Goal: Task Accomplishment & Management: Manage account settings

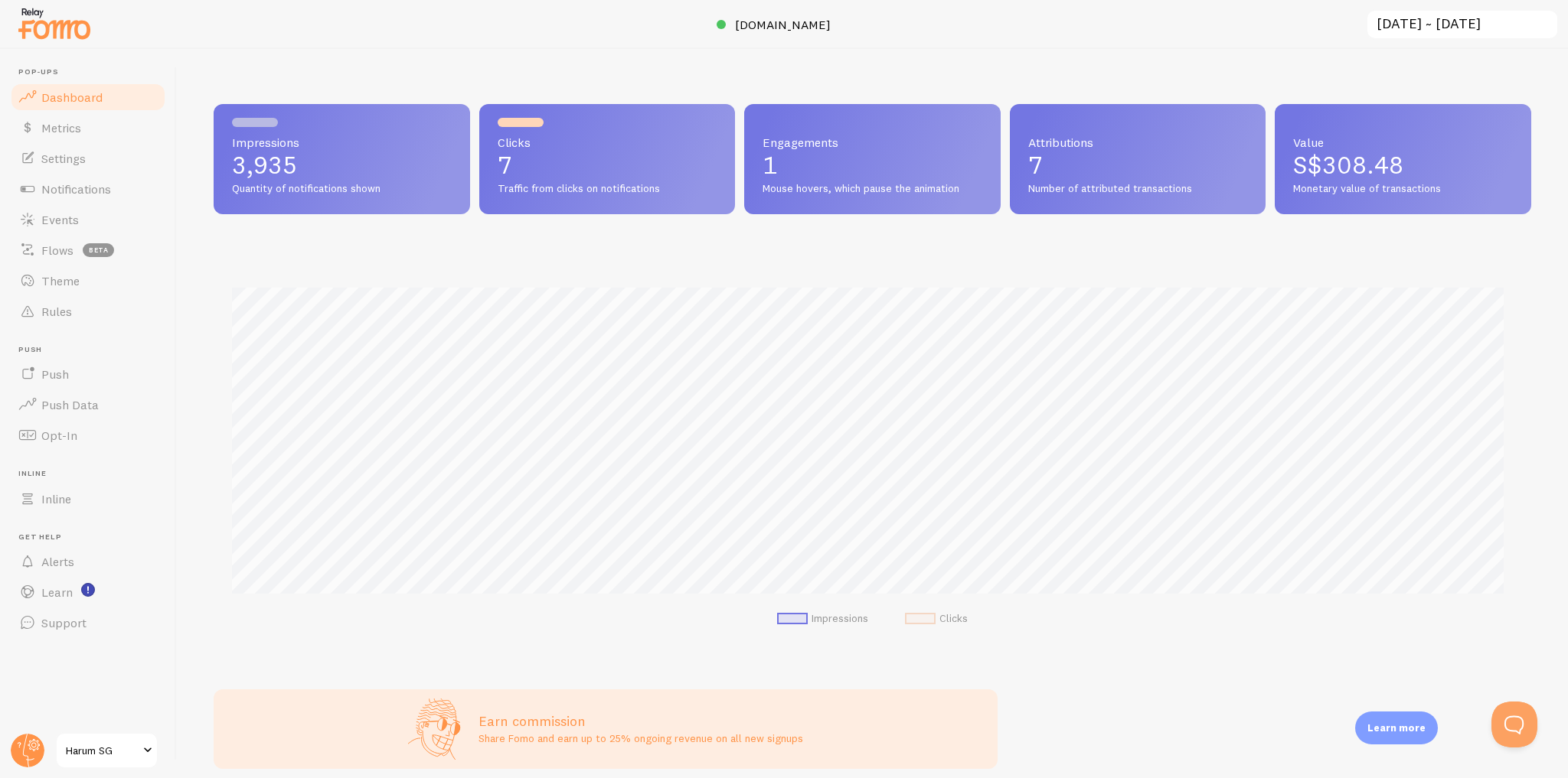
click at [1352, 153] on span "S$308.48" at bounding box center [1347, 165] width 110 height 30
click at [127, 124] on link "Metrics" at bounding box center [88, 128] width 158 height 31
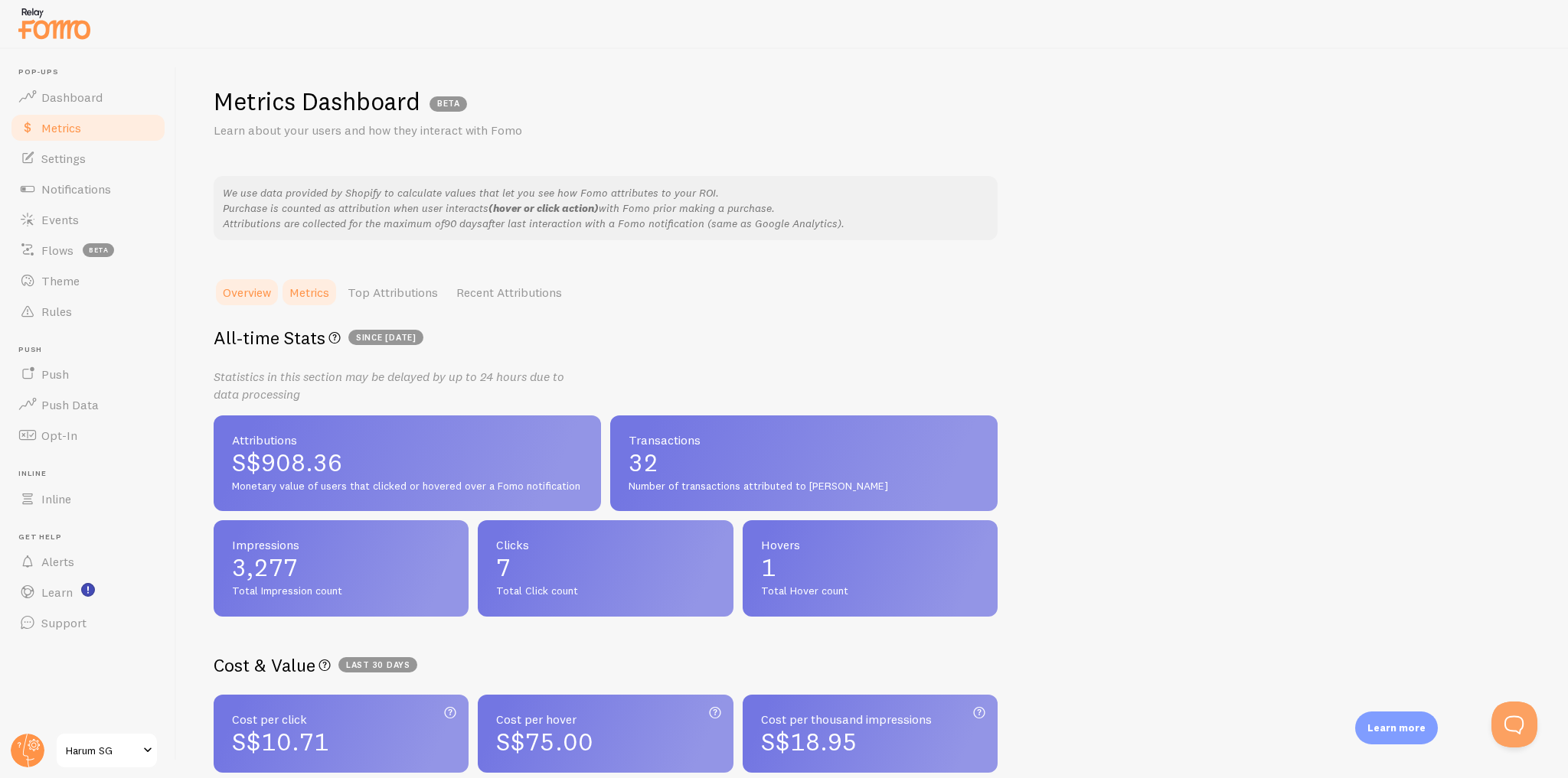
click at [332, 298] on link "Metrics" at bounding box center [309, 292] width 58 height 31
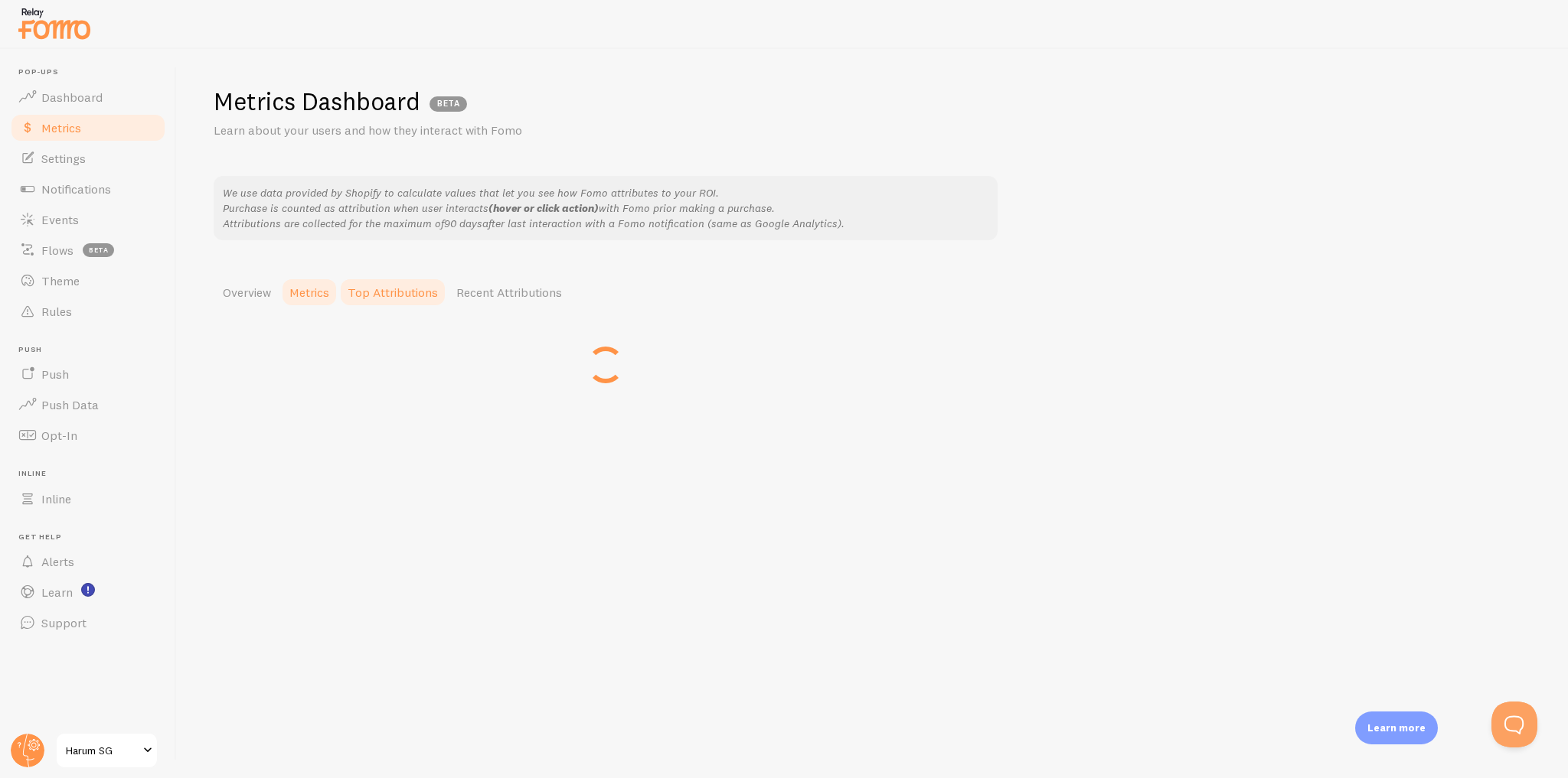
click at [379, 299] on link "Top Attributions" at bounding box center [392, 292] width 109 height 31
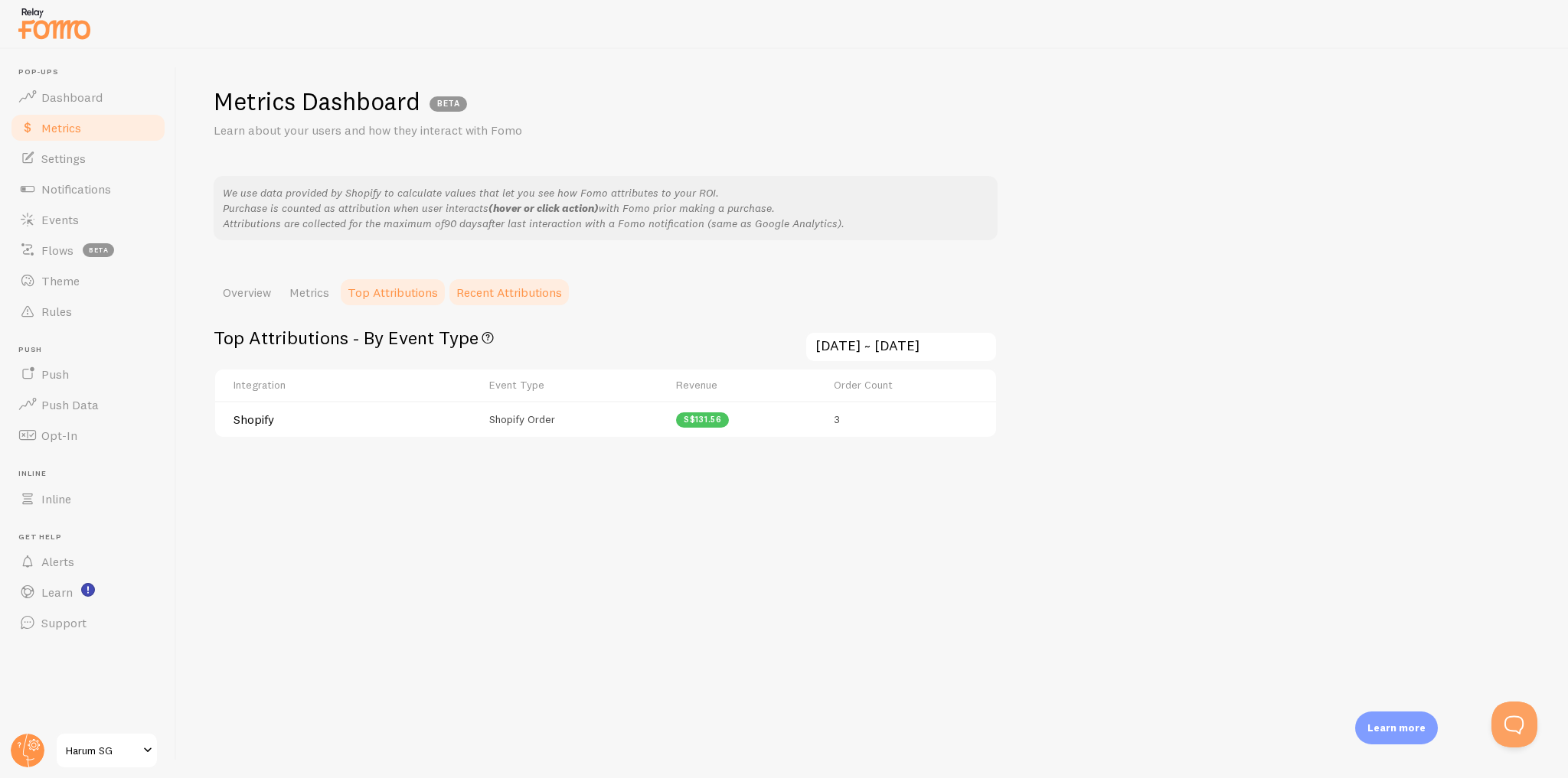
click at [512, 291] on link "Recent Attributions" at bounding box center [509, 292] width 124 height 31
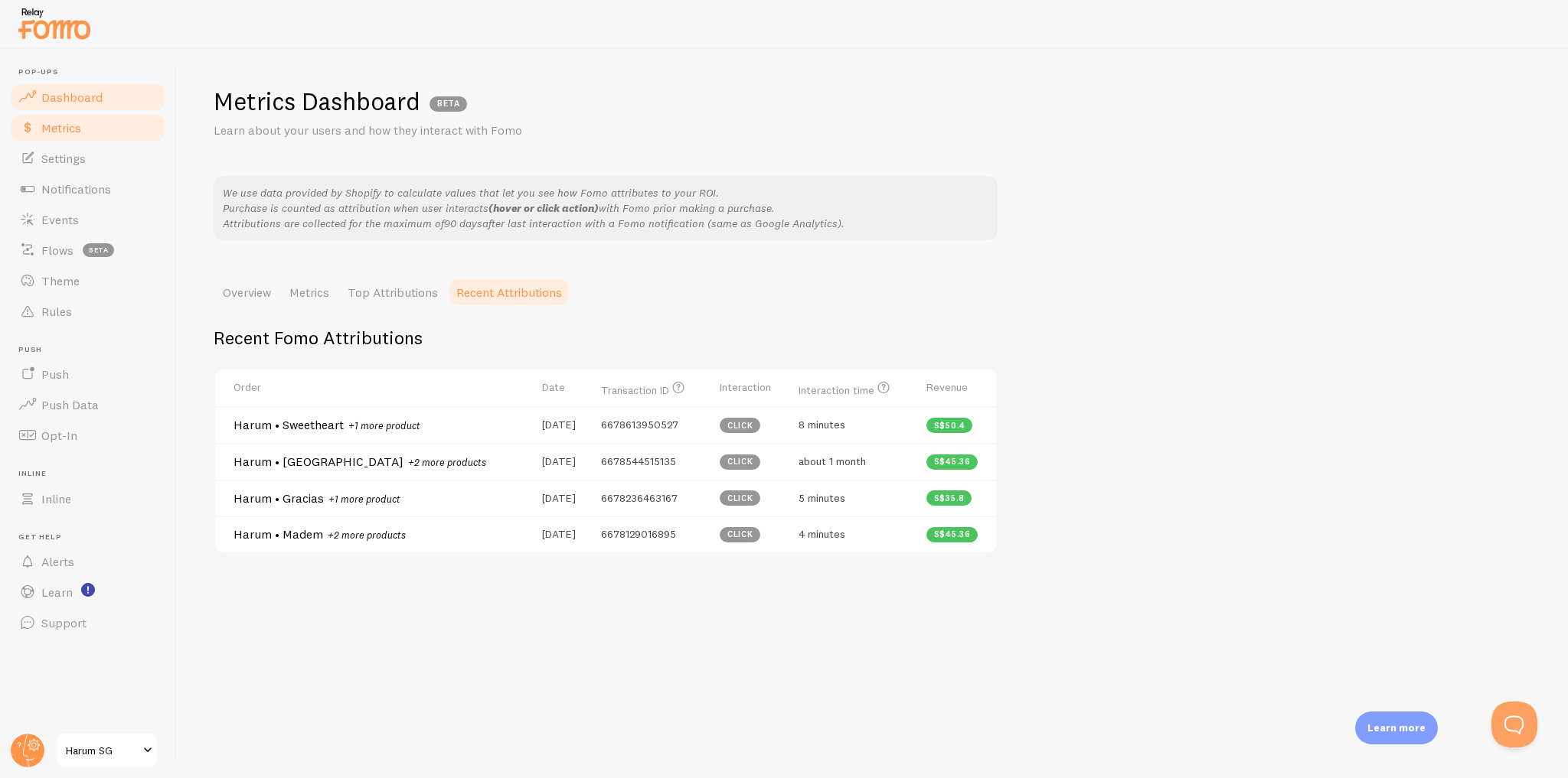
click at [144, 105] on link "Dashboard" at bounding box center [88, 97] width 158 height 31
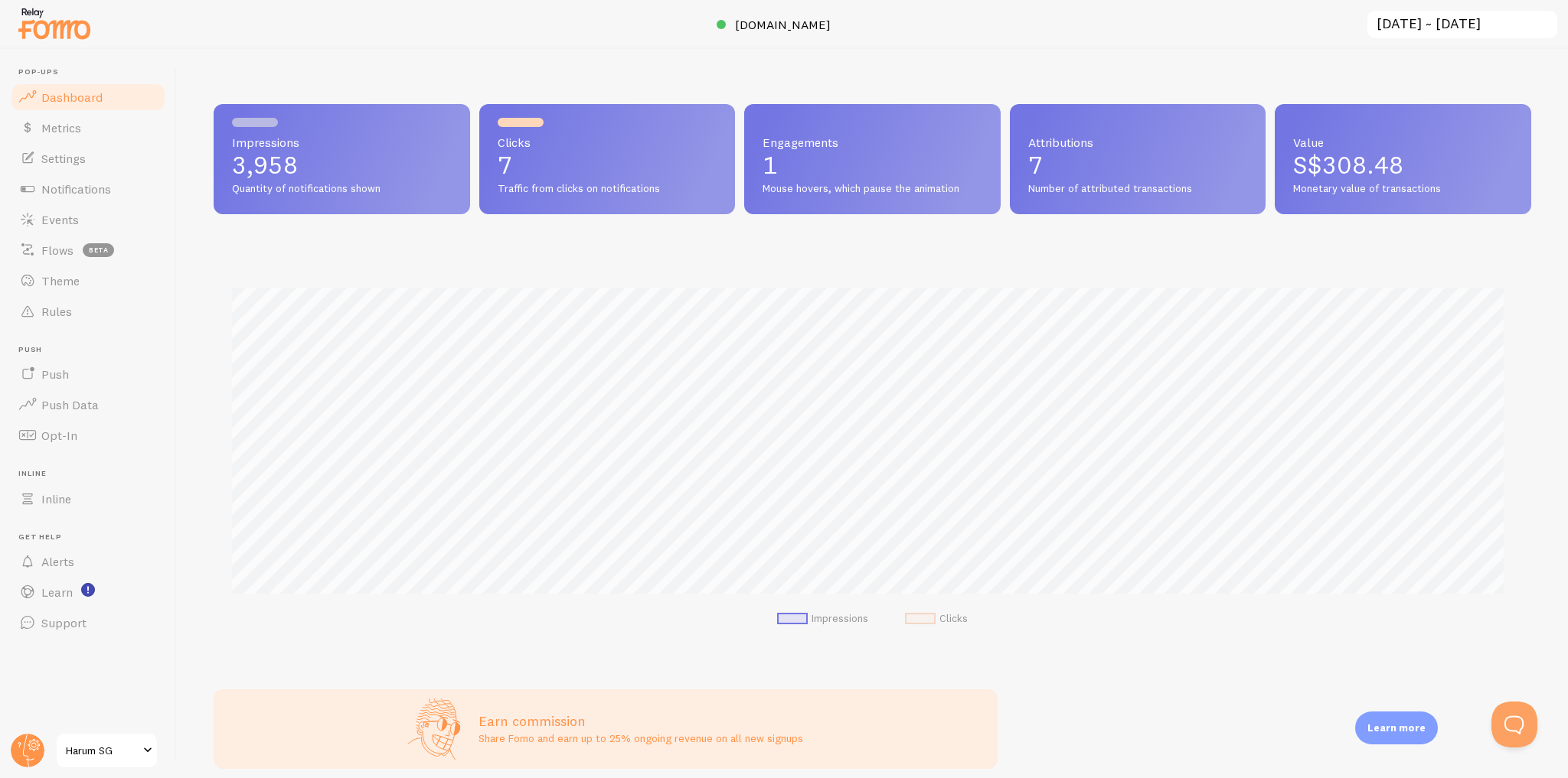
scroll to position [402, 1307]
click at [104, 311] on link "Rules" at bounding box center [88, 311] width 158 height 31
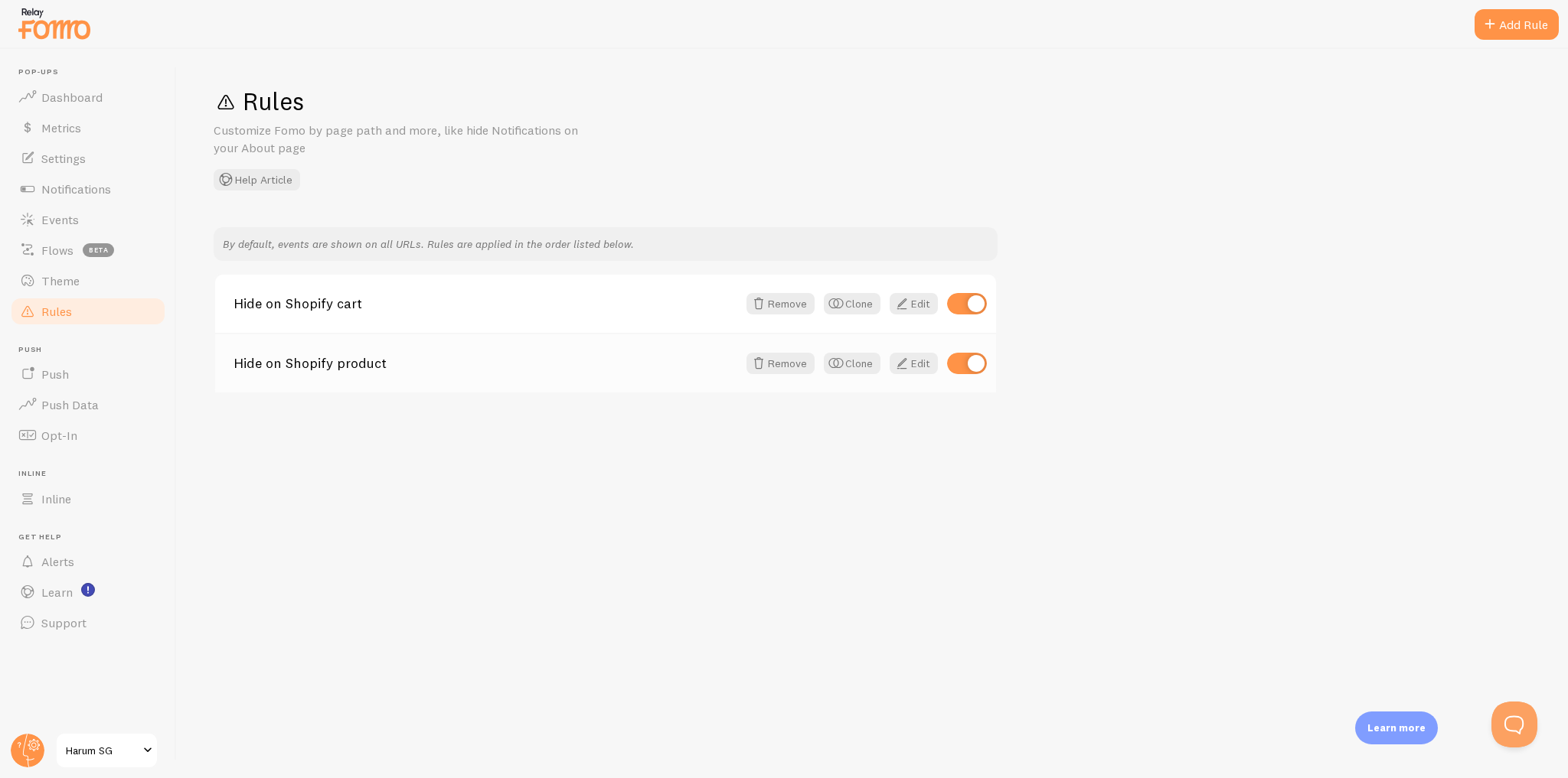
click at [974, 369] on input "checkbox" at bounding box center [966, 363] width 39 height 22
checkbox input "false"
click at [1499, 22] on div "Add Rule" at bounding box center [1516, 24] width 85 height 31
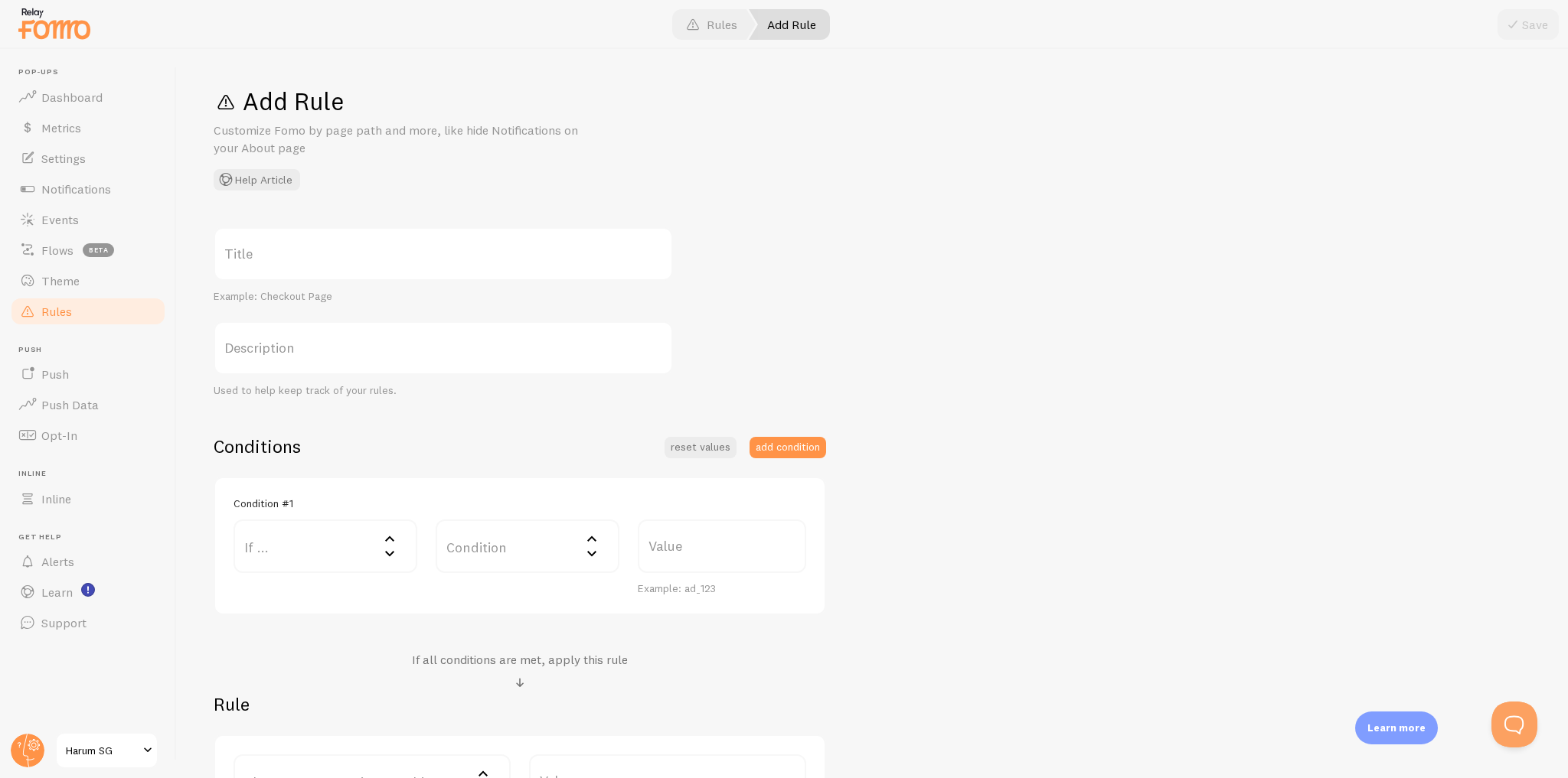
scroll to position [183, 0]
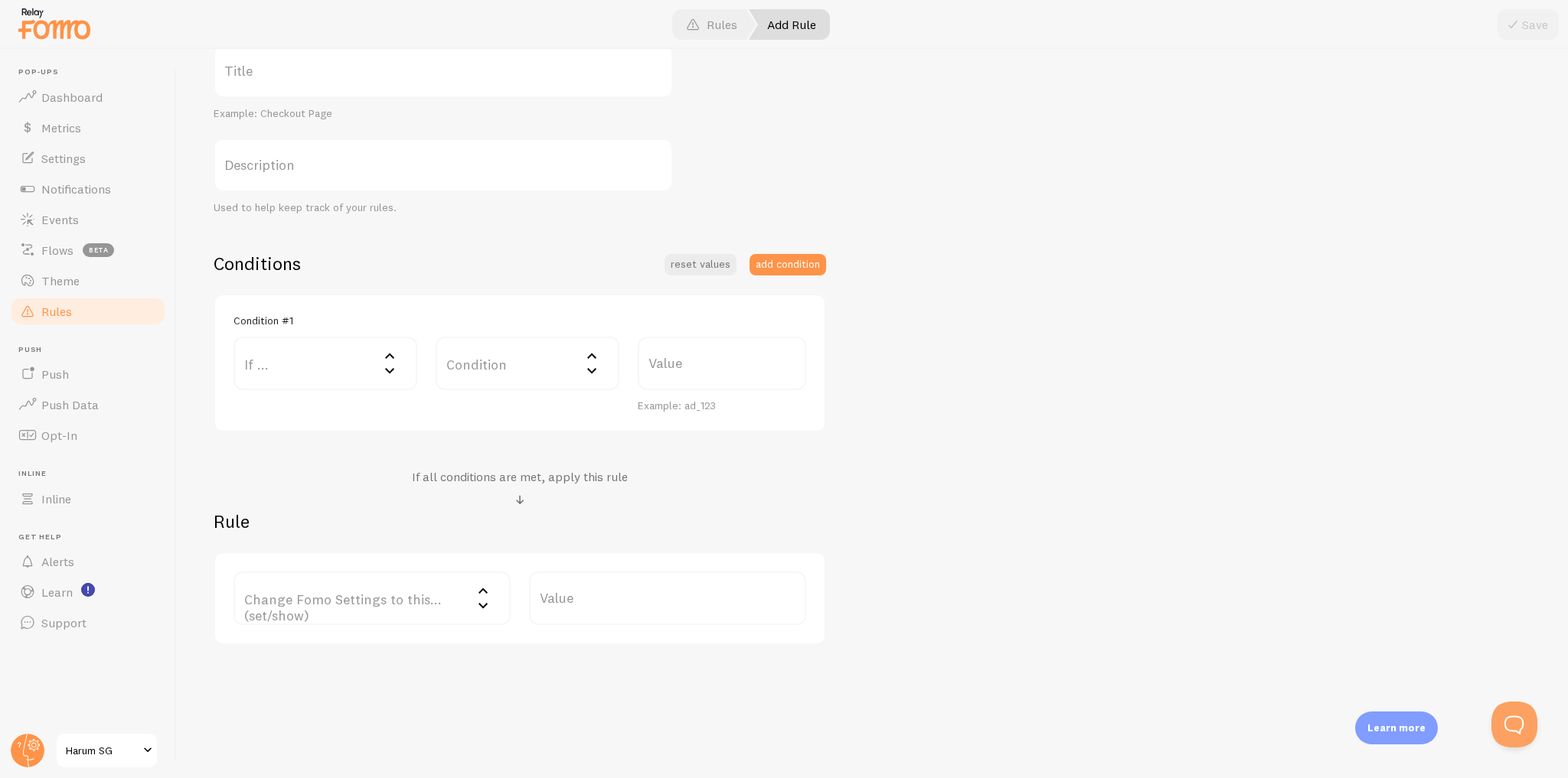
click at [381, 366] on icon at bounding box center [390, 371] width 19 height 19
click at [363, 446] on li "Home page" at bounding box center [325, 442] width 180 height 27
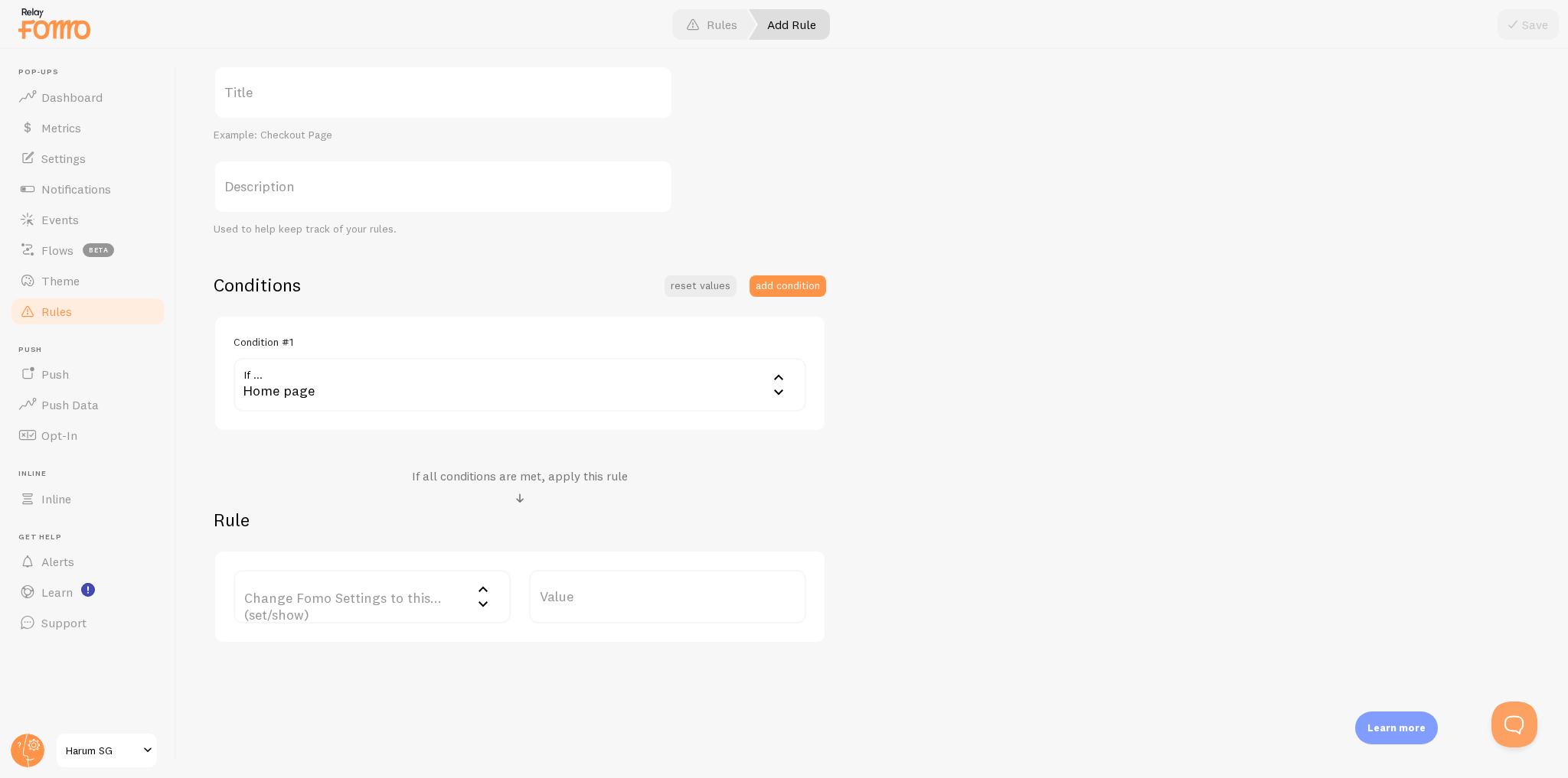
scroll to position [160, 0]
click at [408, 592] on label "Change Fomo Settings to this... (set/show)" at bounding box center [372, 598] width 277 height 53
click at [371, 636] on li "Only Show Template" at bounding box center [372, 639] width 274 height 27
click at [621, 598] on label "Template" at bounding box center [667, 598] width 277 height 53
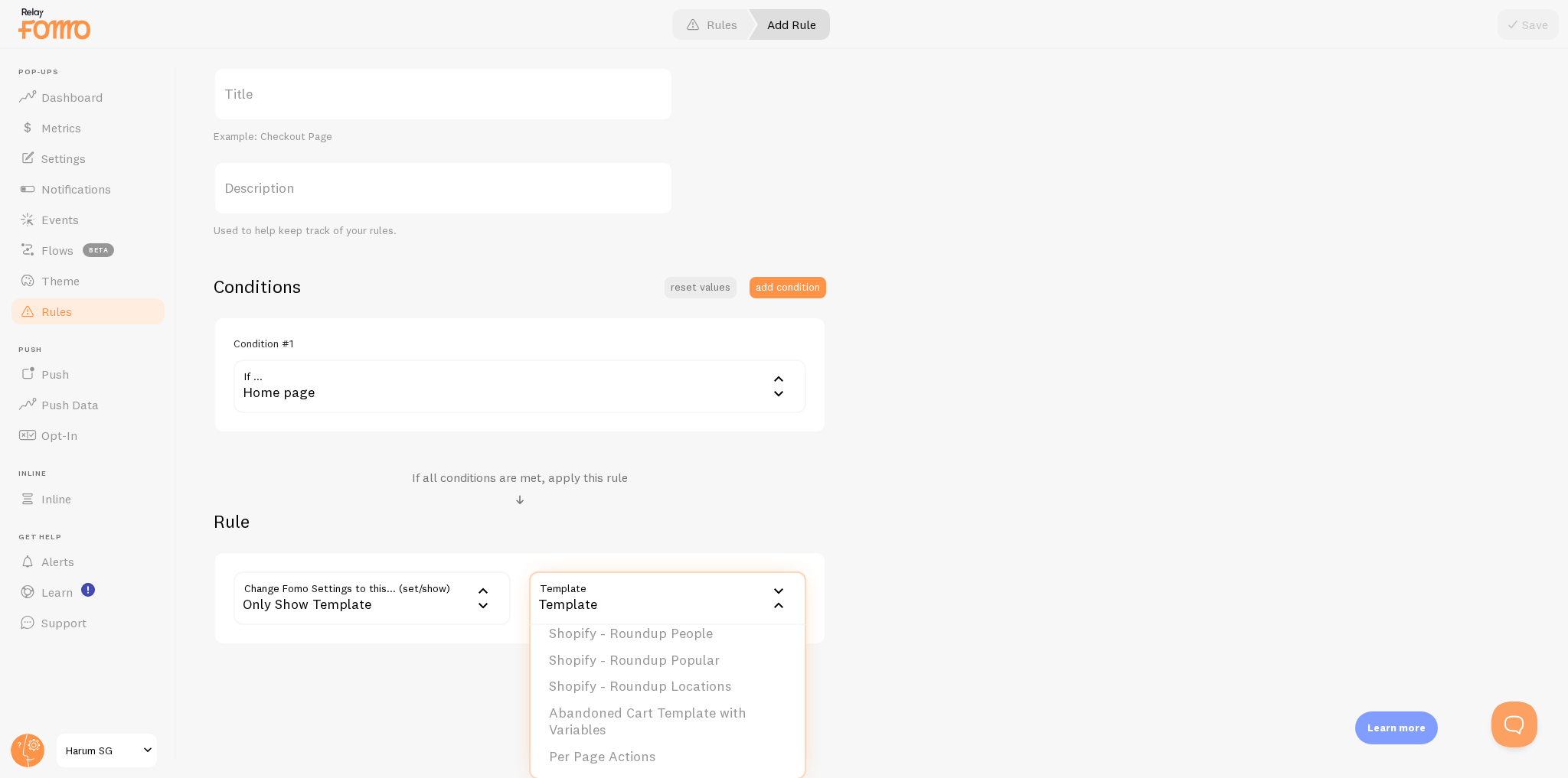
scroll to position [0, 0]
drag, startPoint x: 967, startPoint y: 607, endPoint x: 946, endPoint y: 589, distance: 27.7
click at [968, 607] on div "Title Example: Checkout Page Description Used to help keep track of your rules.…" at bounding box center [871, 356] width 1317 height 577
click at [85, 91] on span "Dashboard" at bounding box center [71, 97] width 61 height 15
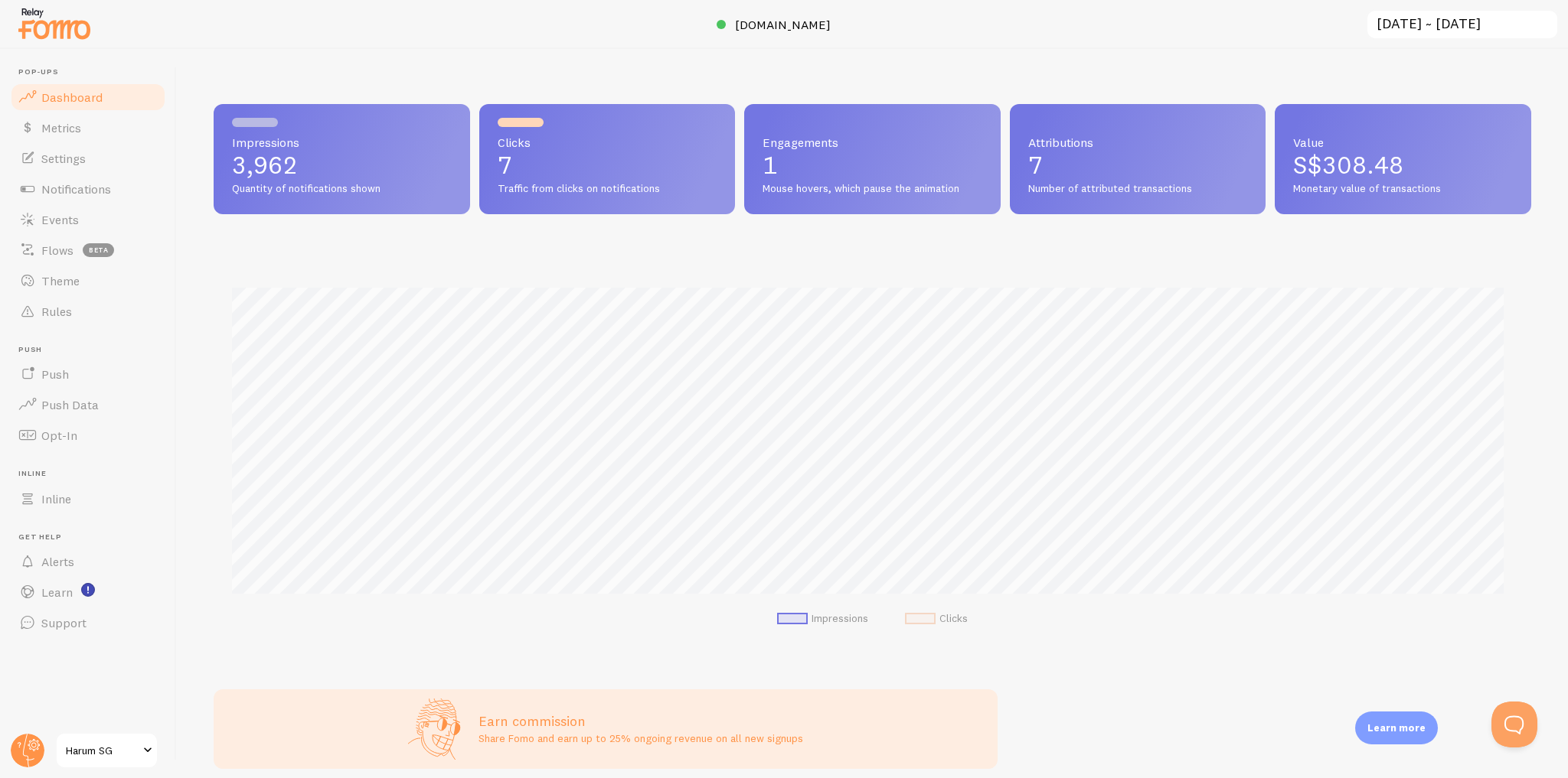
scroll to position [402, 1307]
click at [75, 189] on span "Notifications" at bounding box center [76, 189] width 69 height 15
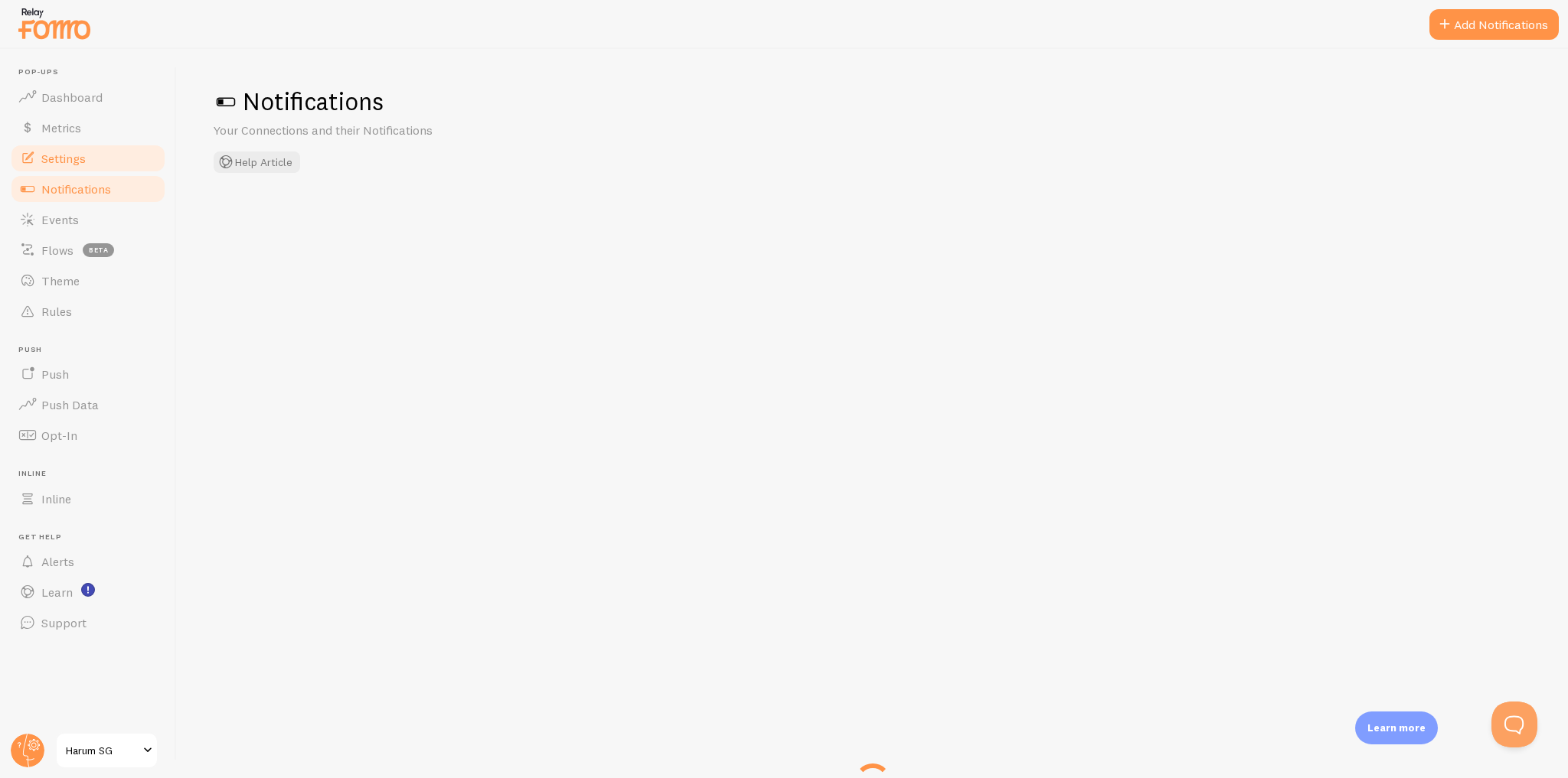
click at [80, 159] on span "Settings" at bounding box center [63, 159] width 44 height 15
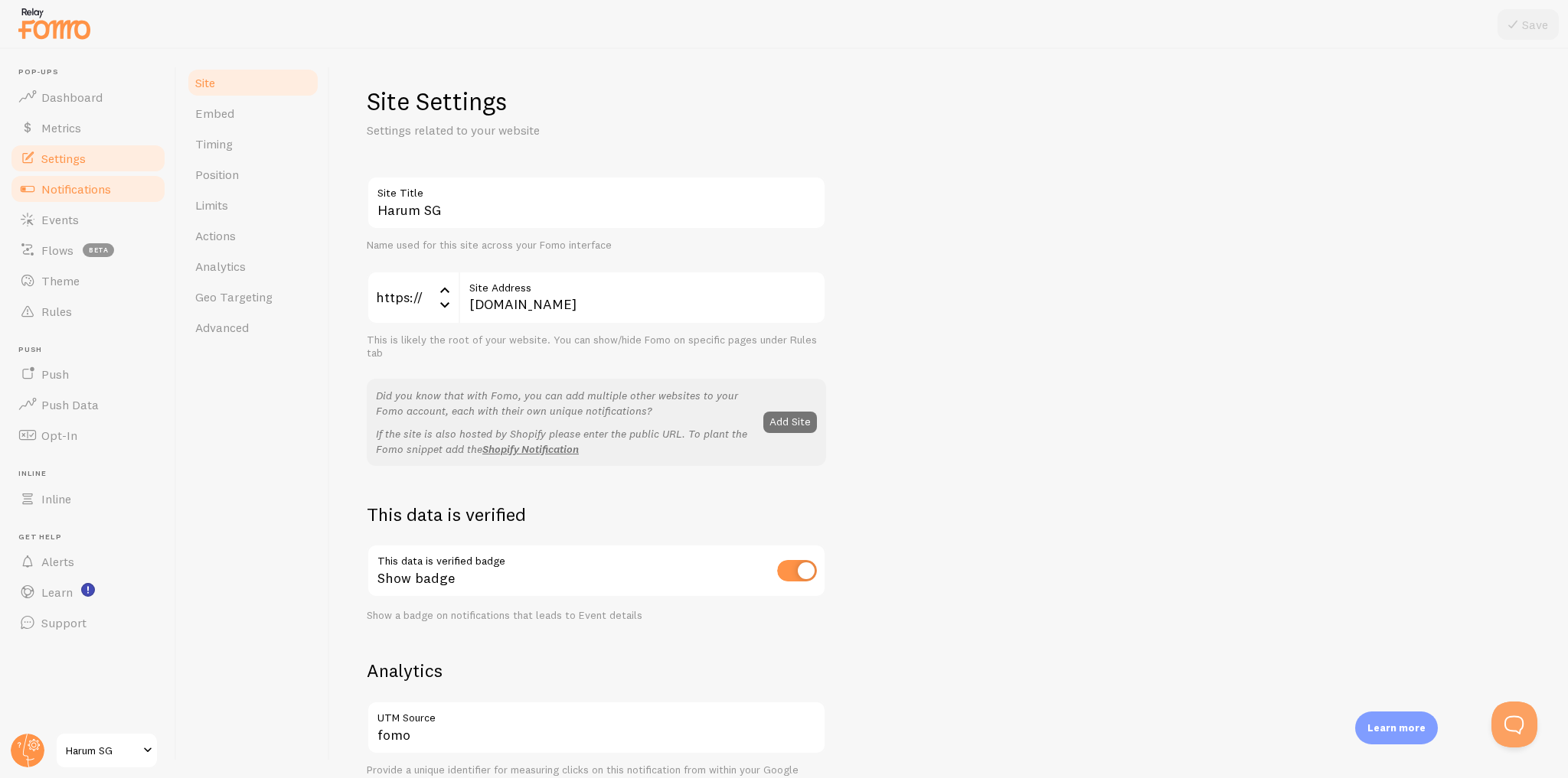
click at [80, 191] on span "Notifications" at bounding box center [76, 189] width 69 height 15
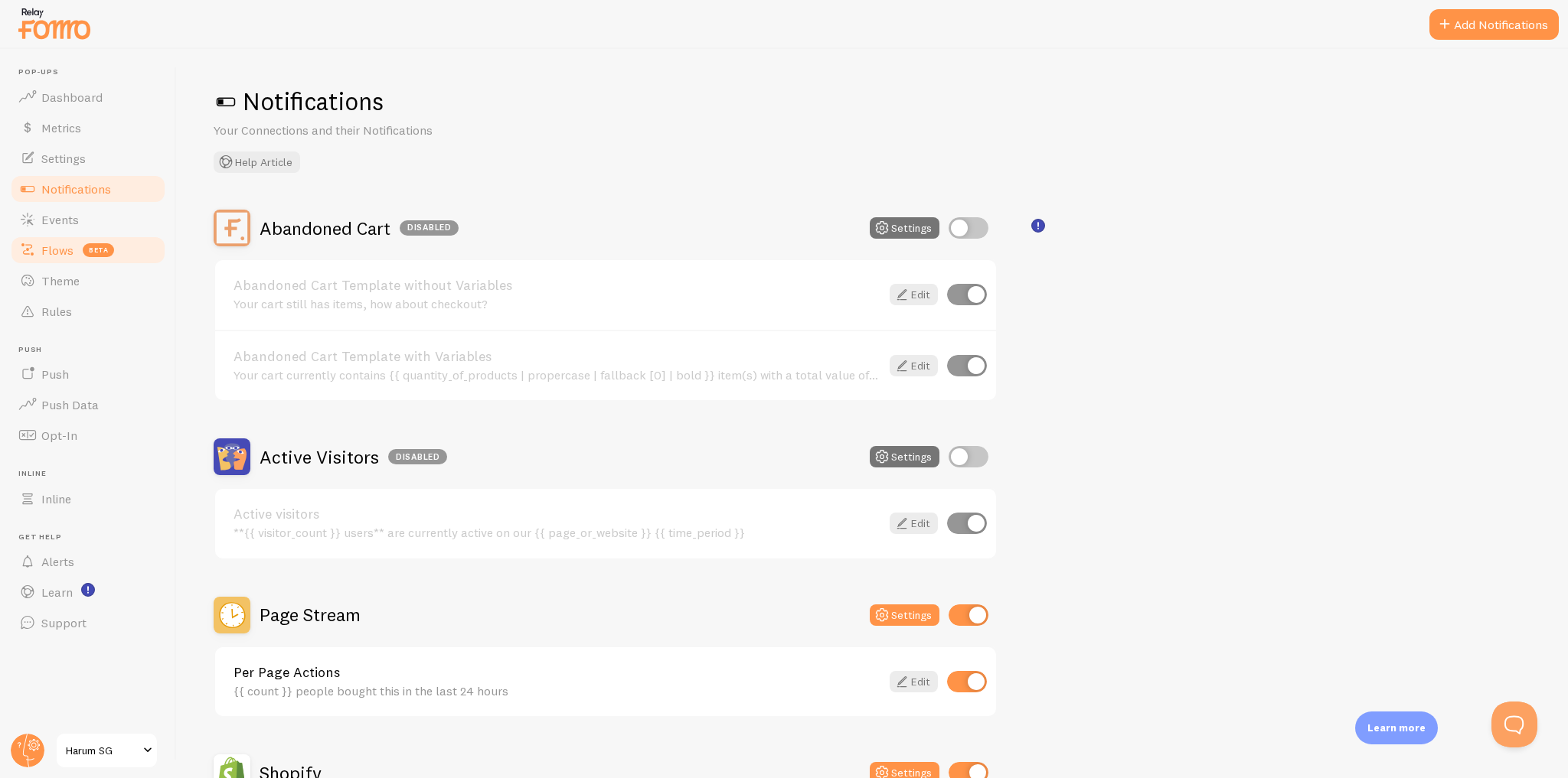
click at [66, 246] on span "Flows" at bounding box center [57, 250] width 32 height 15
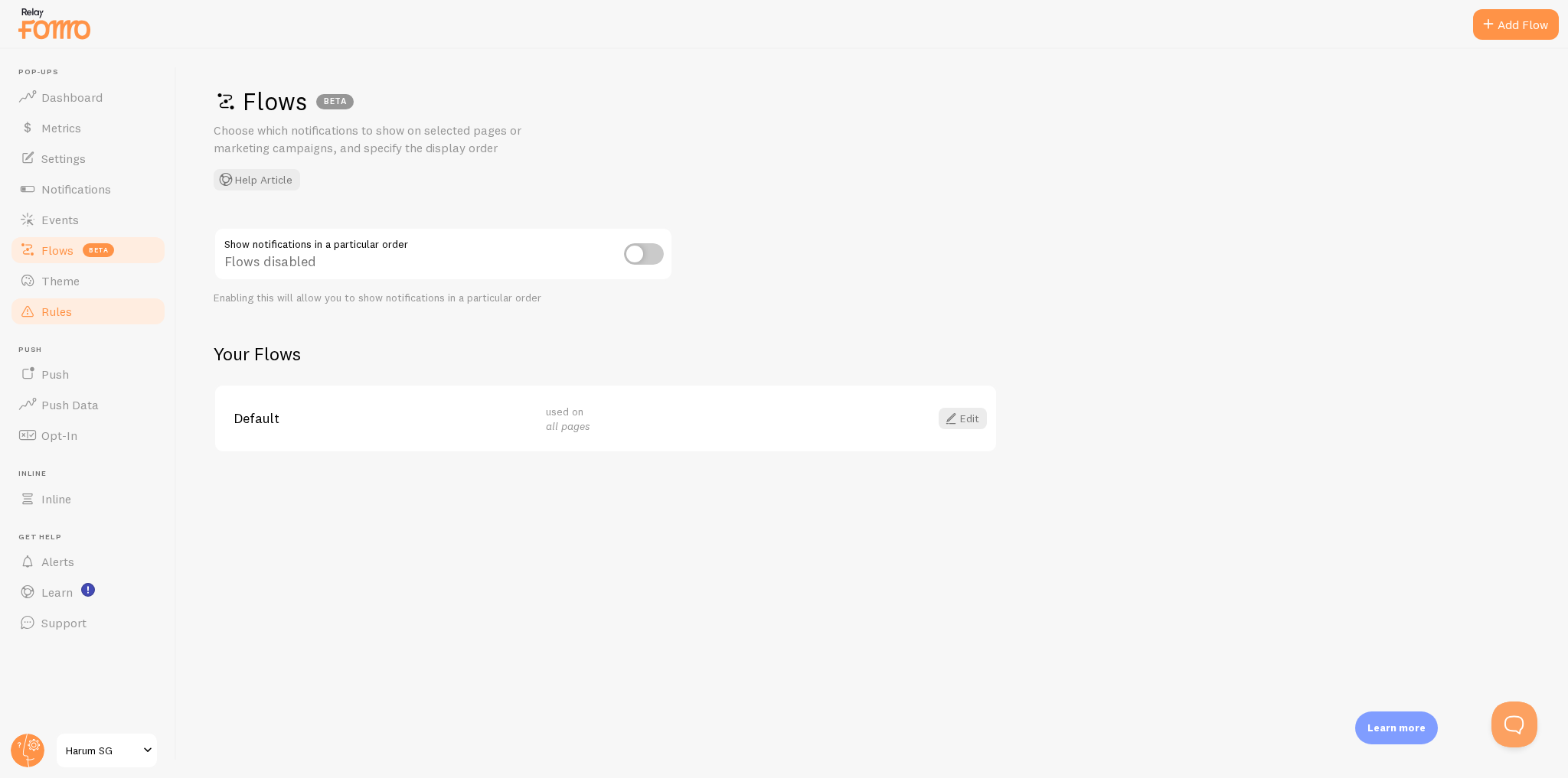
click at [90, 315] on link "Rules" at bounding box center [88, 311] width 158 height 31
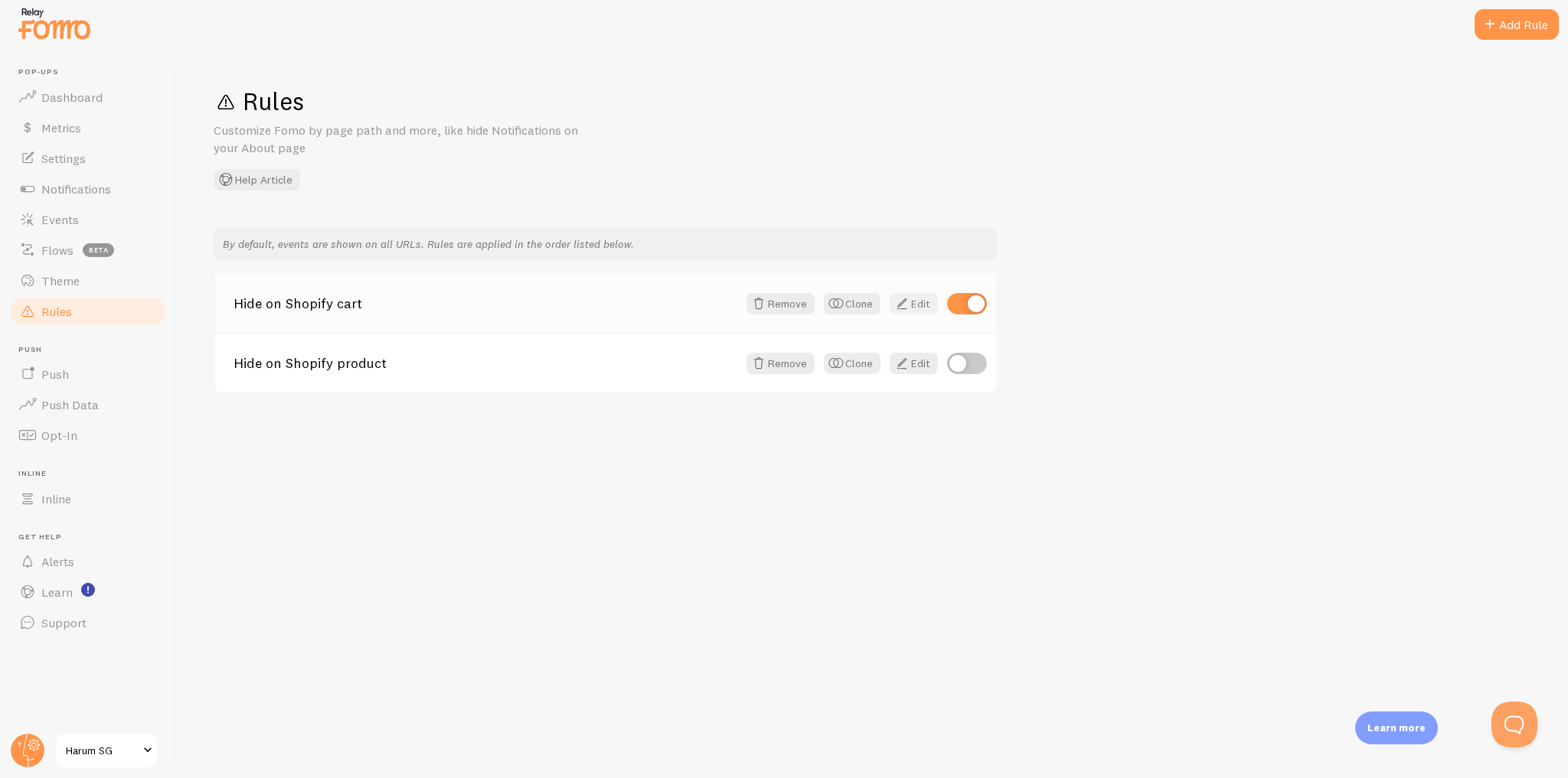
click at [911, 309] on link "Edit" at bounding box center [913, 303] width 48 height 22
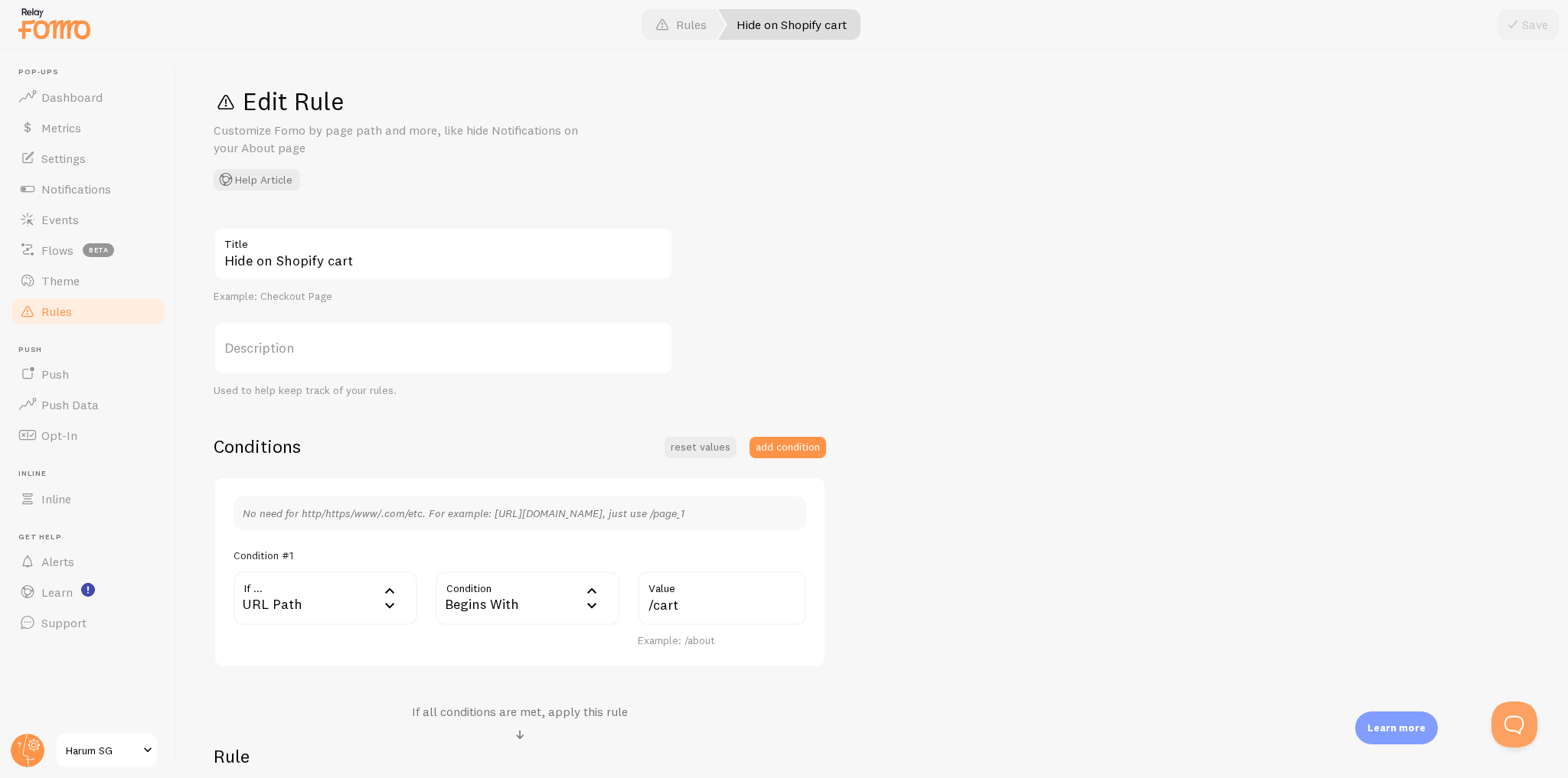
scroll to position [235, 0]
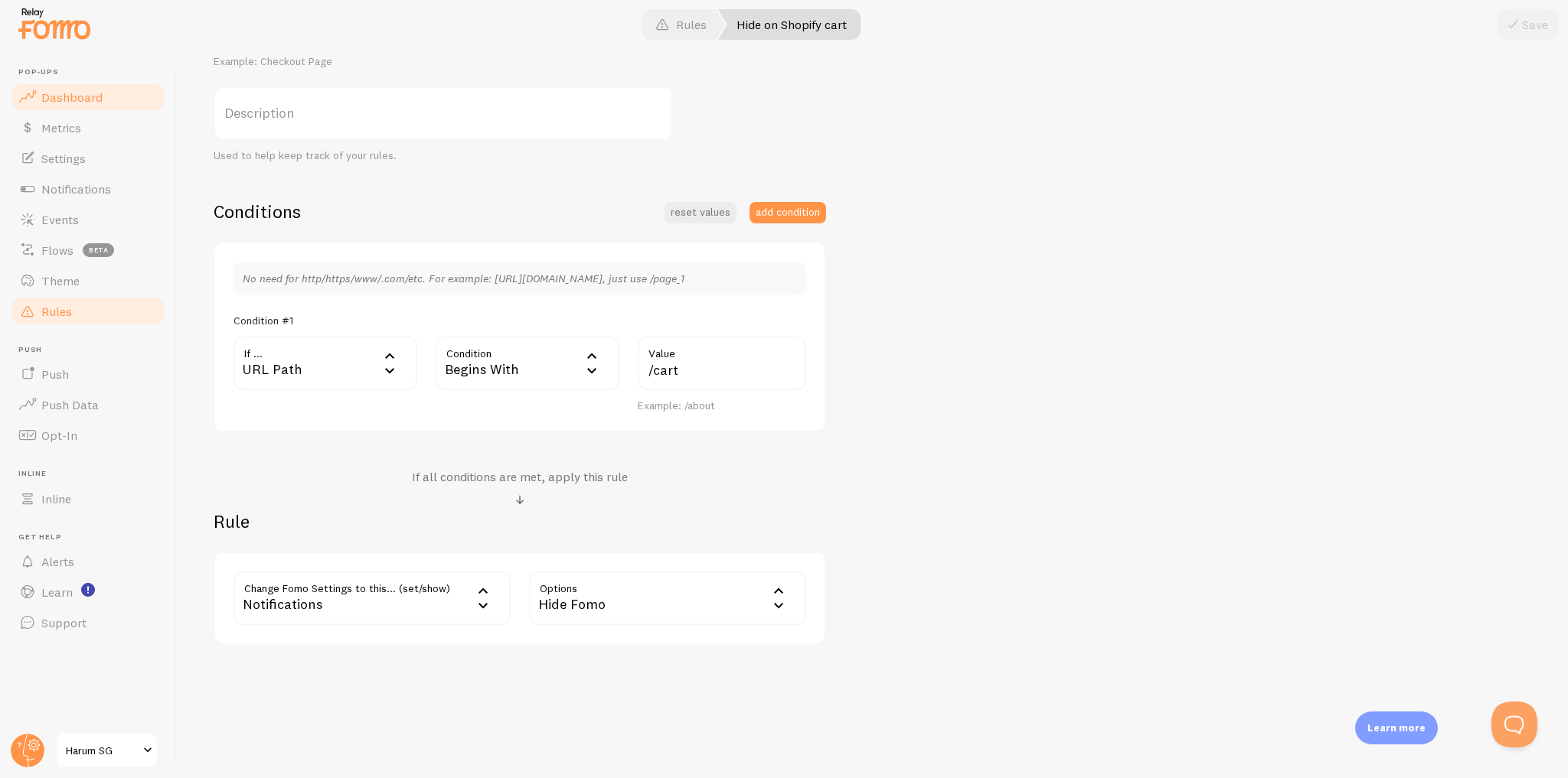
click at [93, 97] on span "Dashboard" at bounding box center [71, 97] width 61 height 15
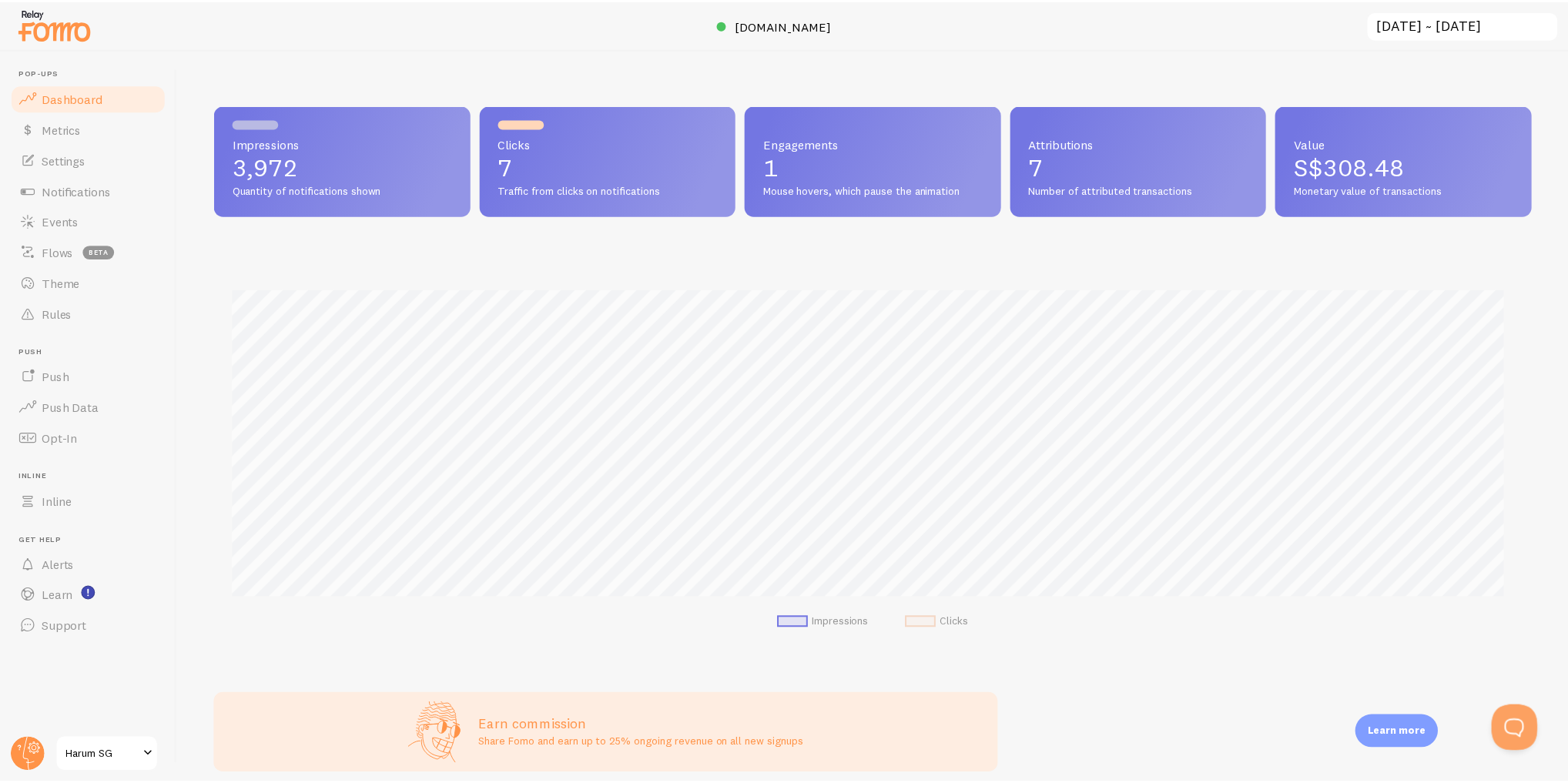
scroll to position [404, 1315]
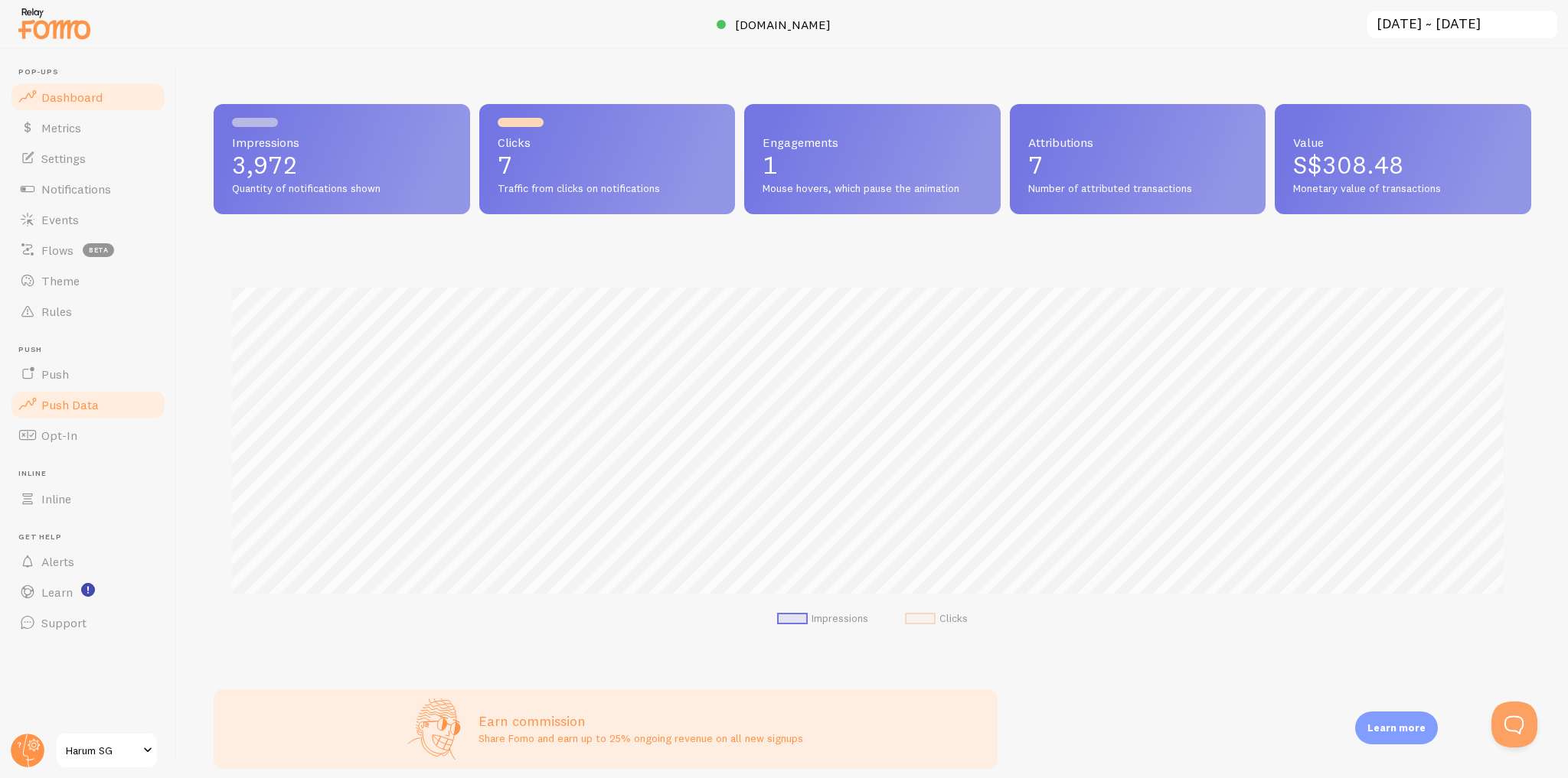
click at [117, 414] on link "Push Data" at bounding box center [88, 404] width 158 height 31
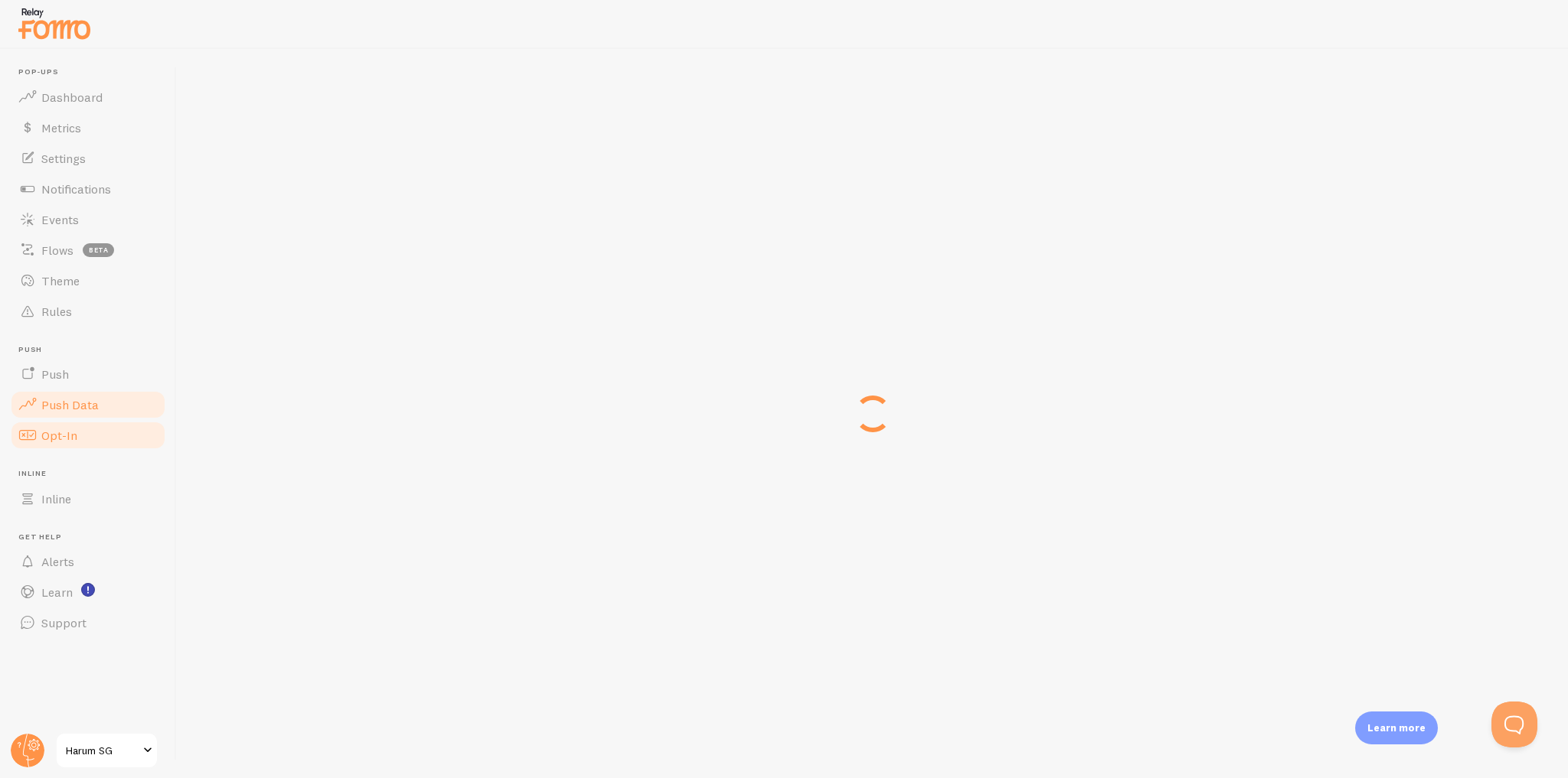
click at [113, 441] on link "Opt-In" at bounding box center [88, 435] width 158 height 31
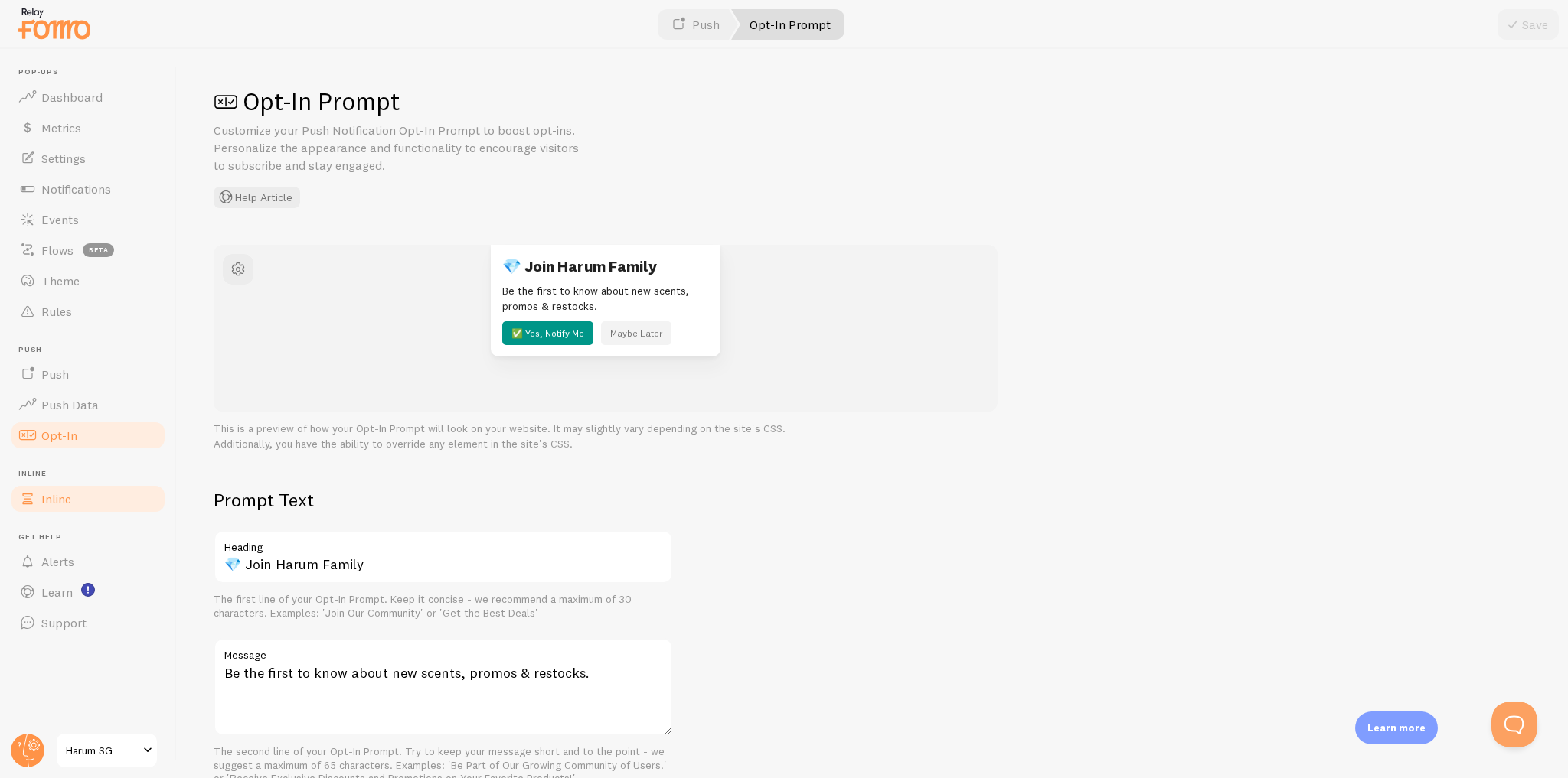
click at [95, 505] on link "Inline" at bounding box center [88, 498] width 158 height 31
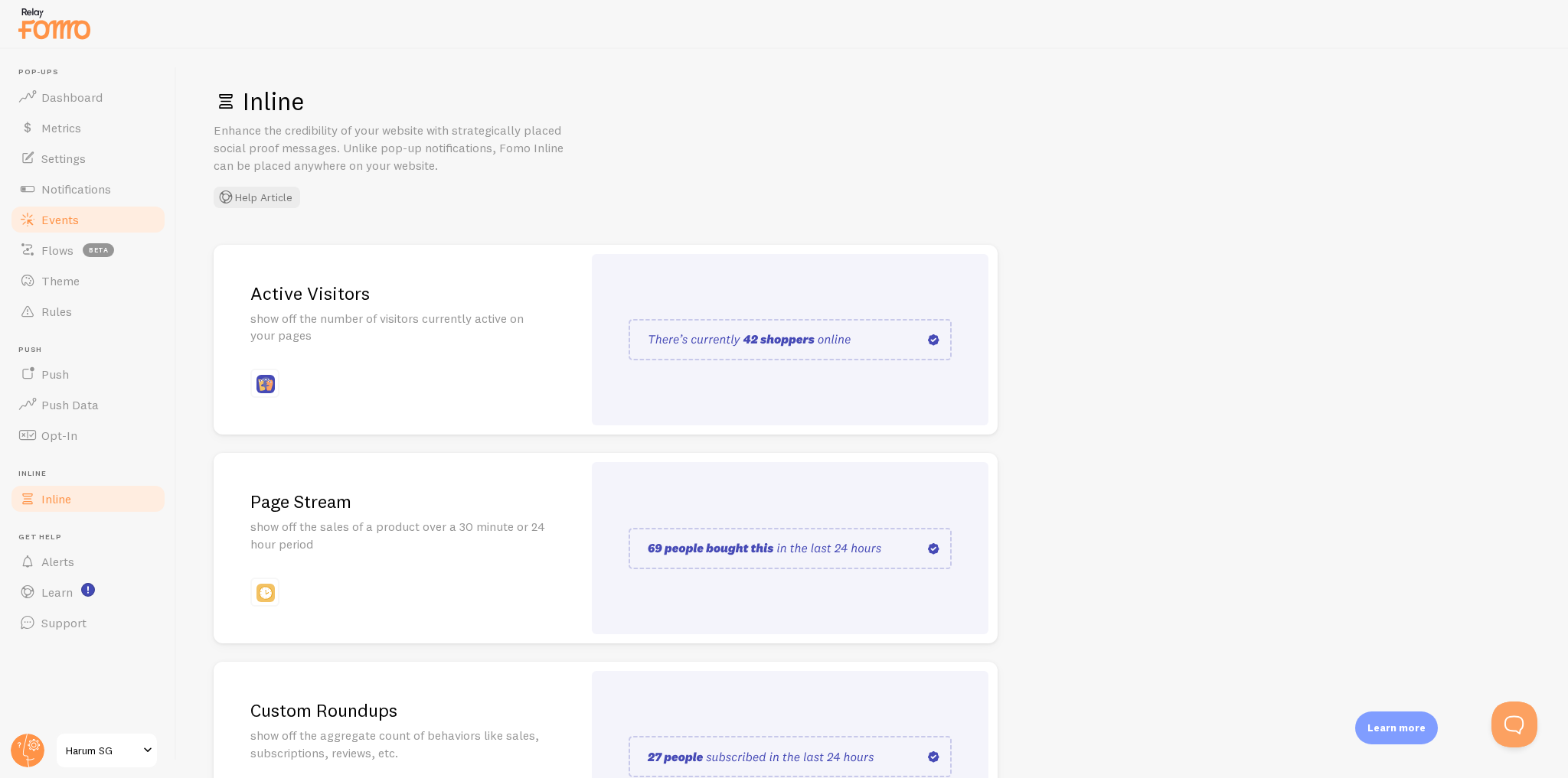
click at [110, 221] on link "Events" at bounding box center [88, 220] width 158 height 31
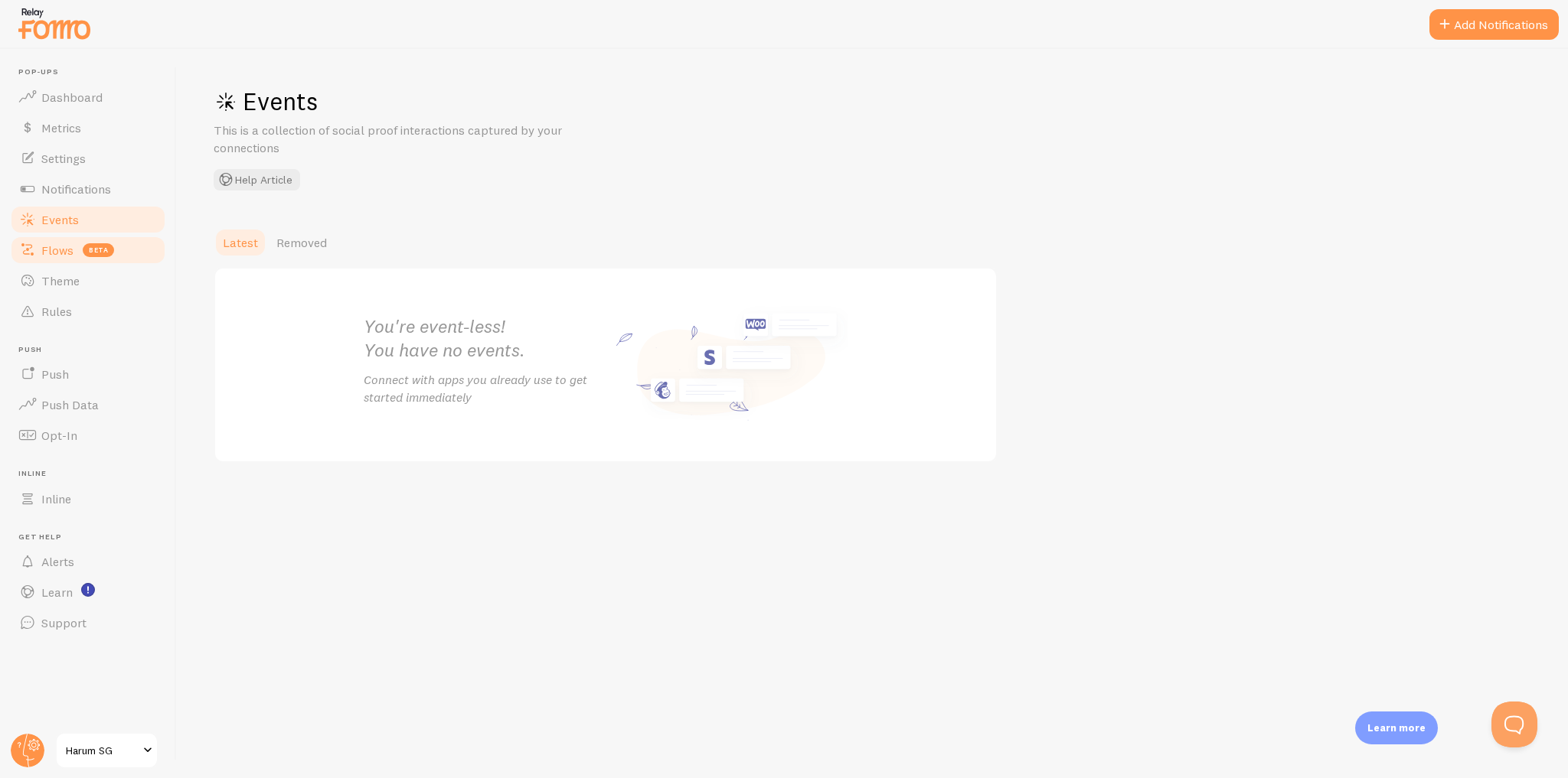
click at [122, 261] on link "Flows beta" at bounding box center [88, 250] width 158 height 31
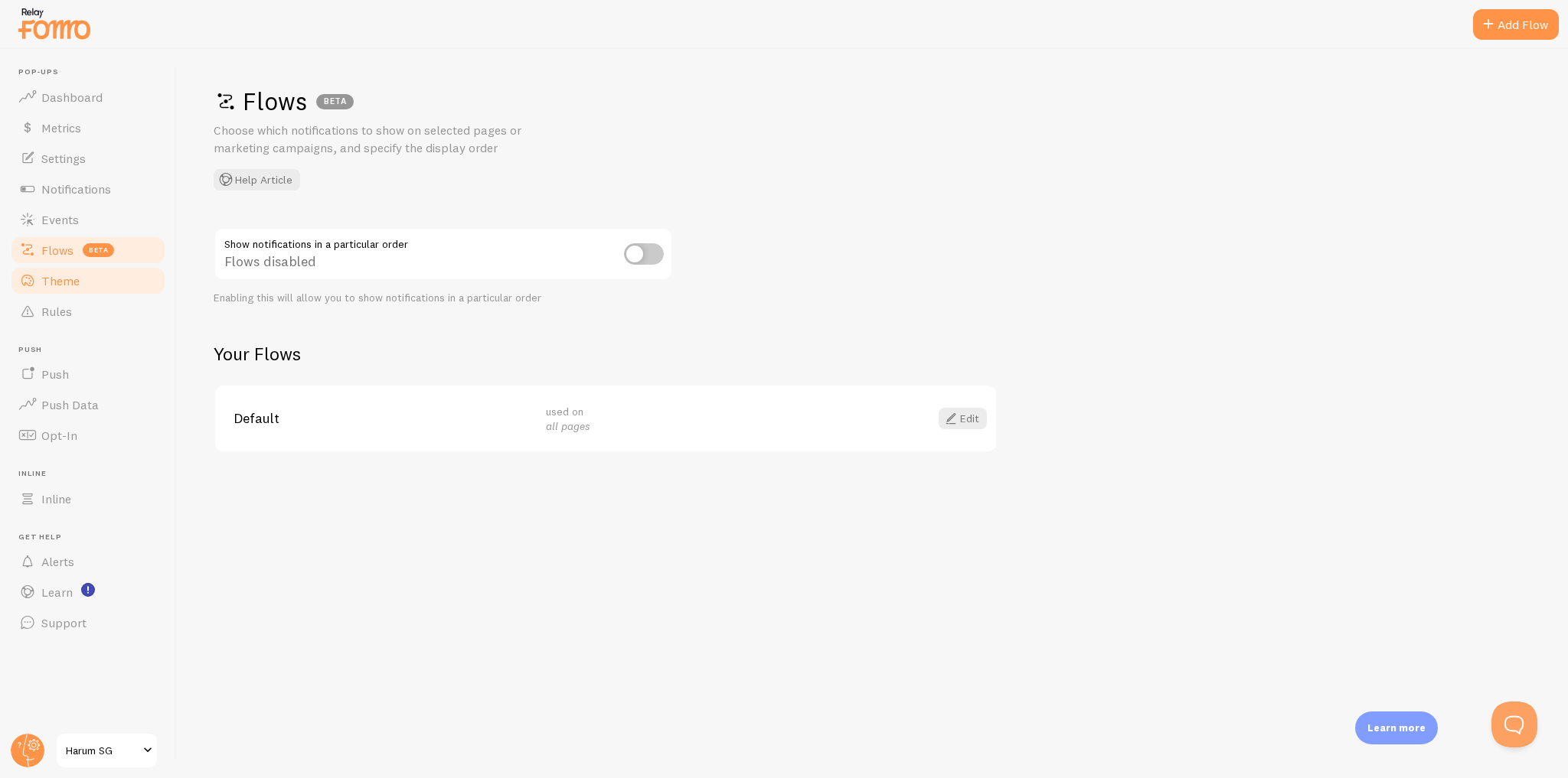
click at [118, 288] on link "Theme" at bounding box center [88, 281] width 158 height 31
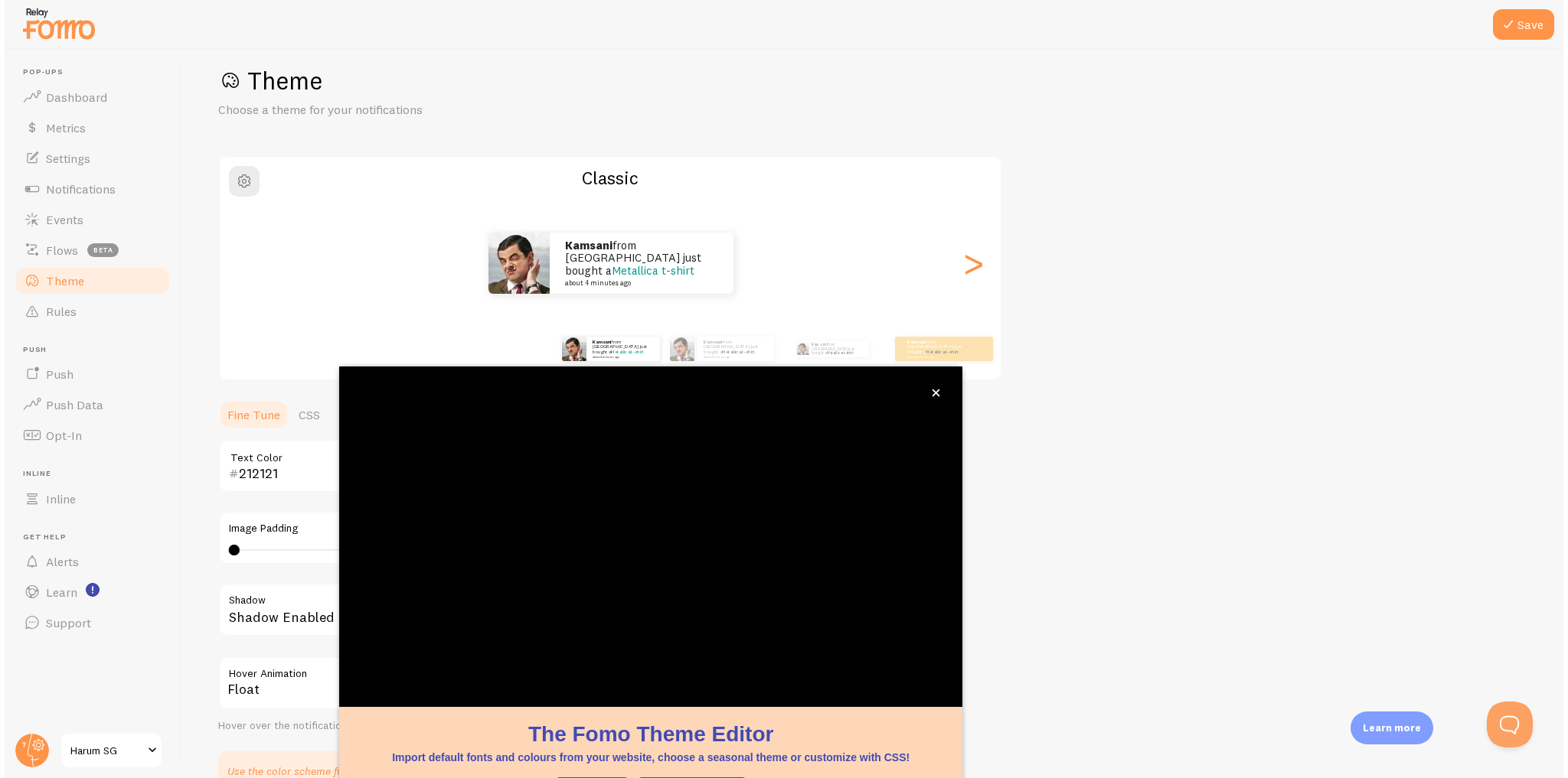
scroll to position [22, 0]
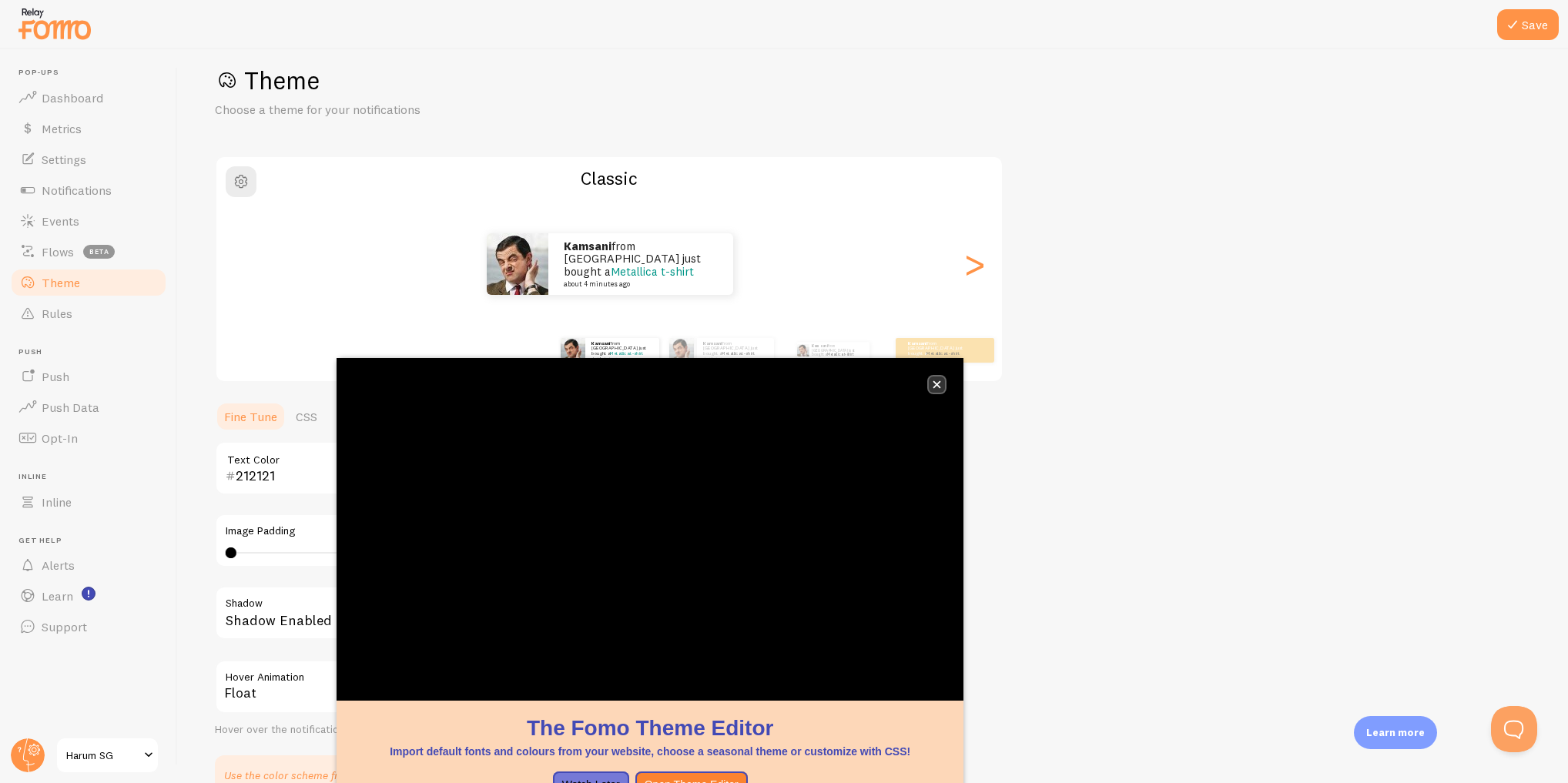
click at [931, 385] on button "close," at bounding box center [936, 384] width 16 height 16
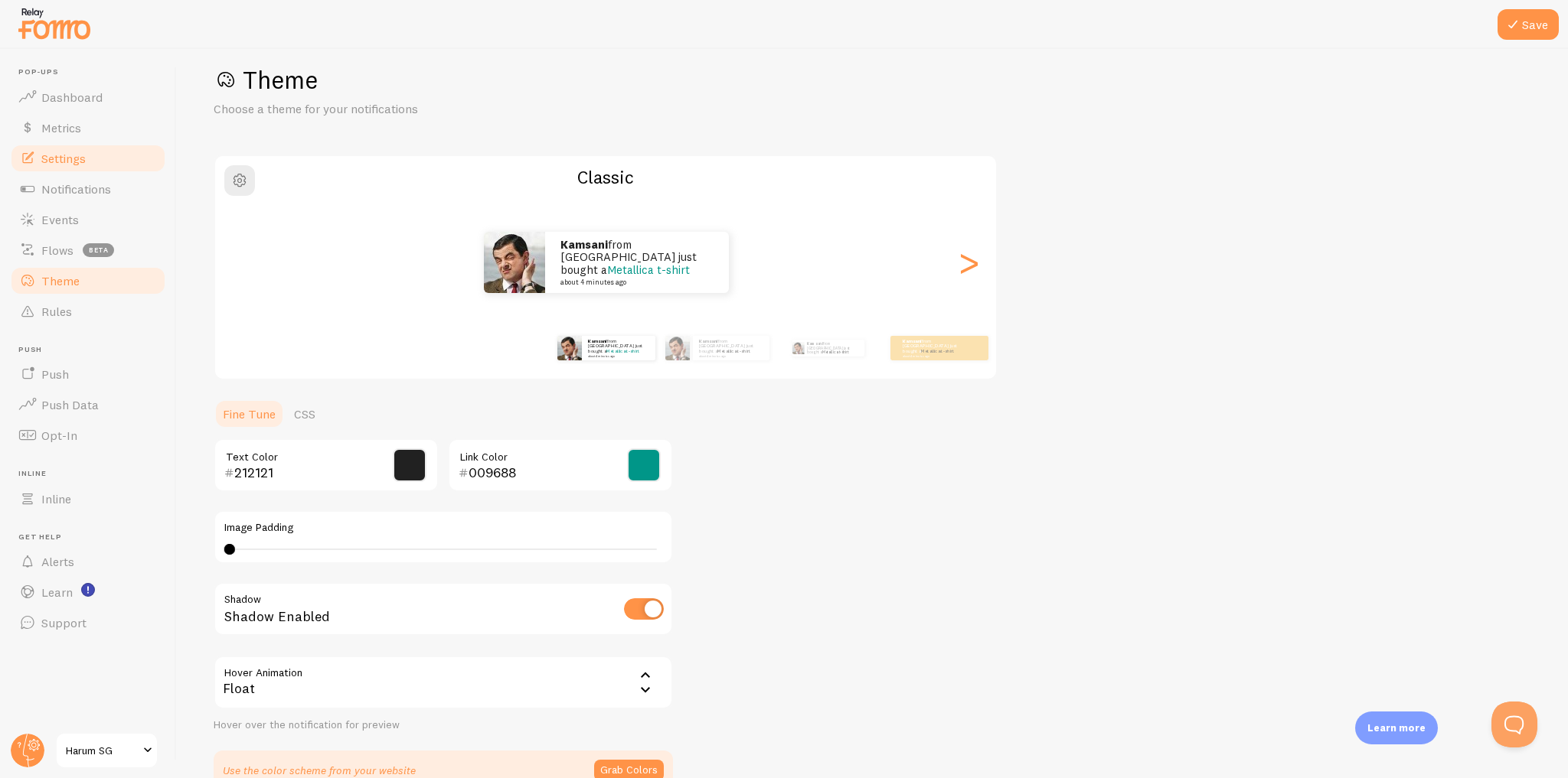
click at [89, 159] on link "Settings" at bounding box center [88, 158] width 158 height 31
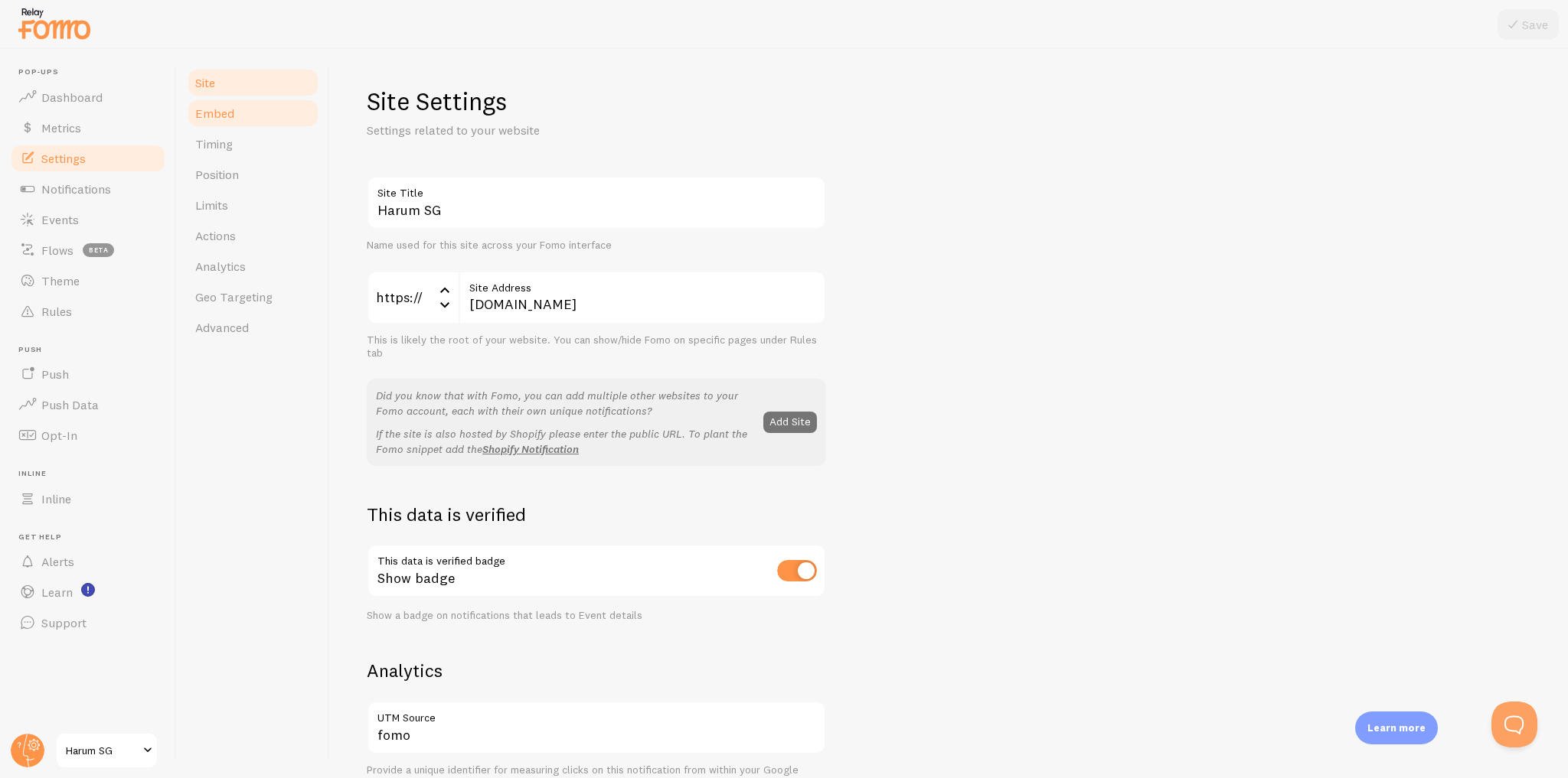
click at [246, 119] on link "Embed" at bounding box center [253, 113] width 134 height 31
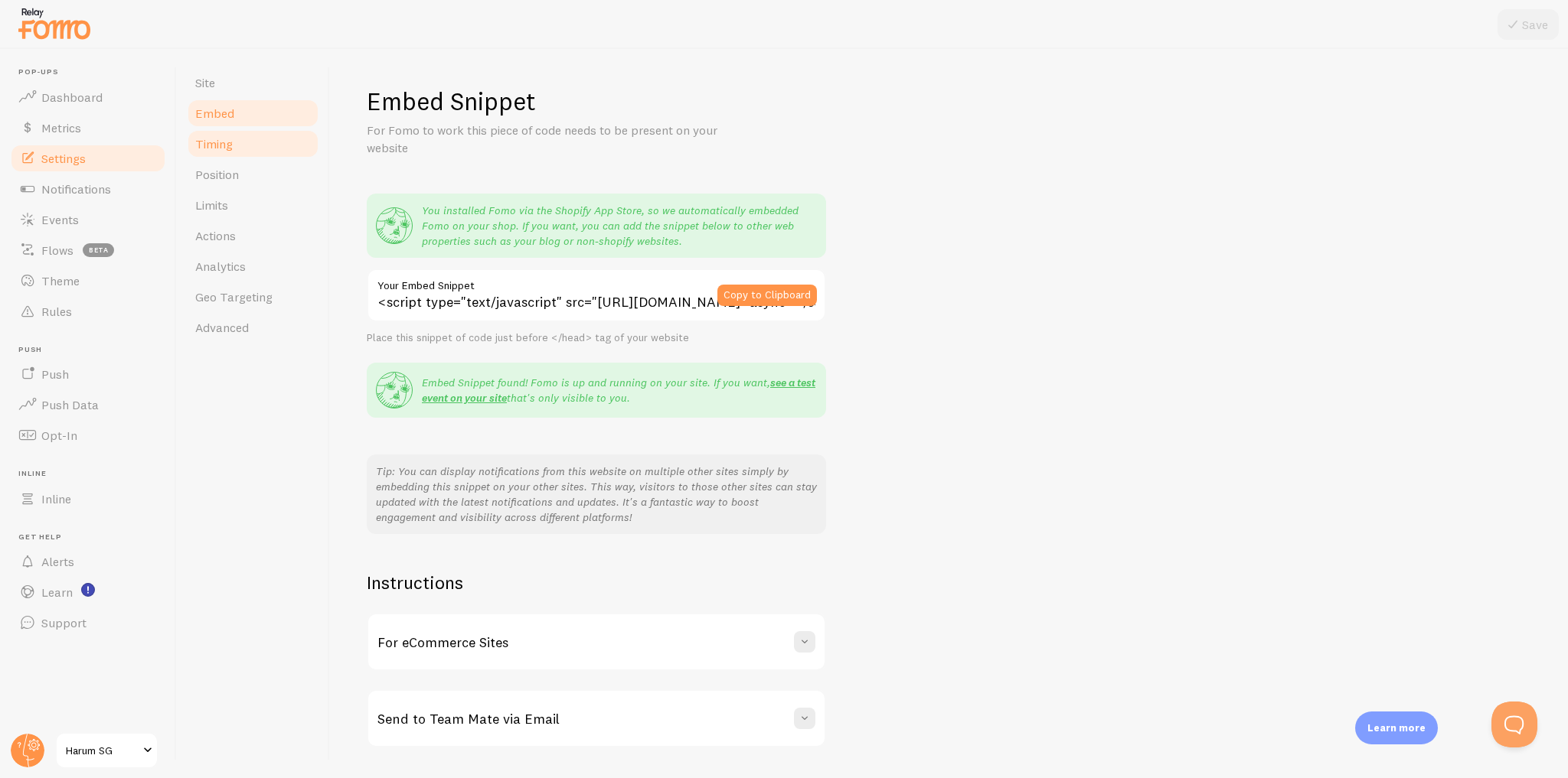
click at [254, 140] on link "Timing" at bounding box center [253, 144] width 134 height 31
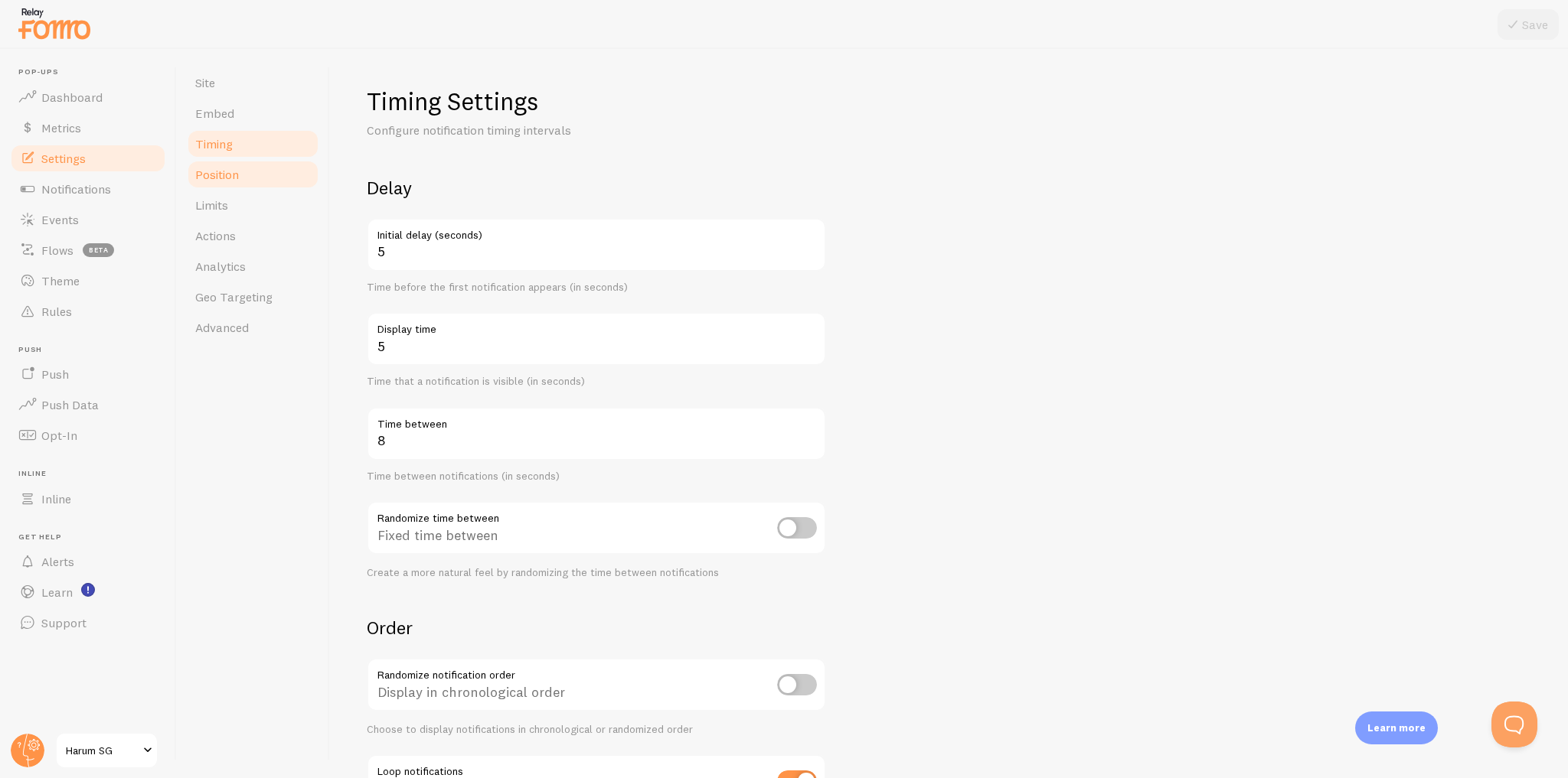
click at [254, 180] on link "Position" at bounding box center [253, 175] width 134 height 31
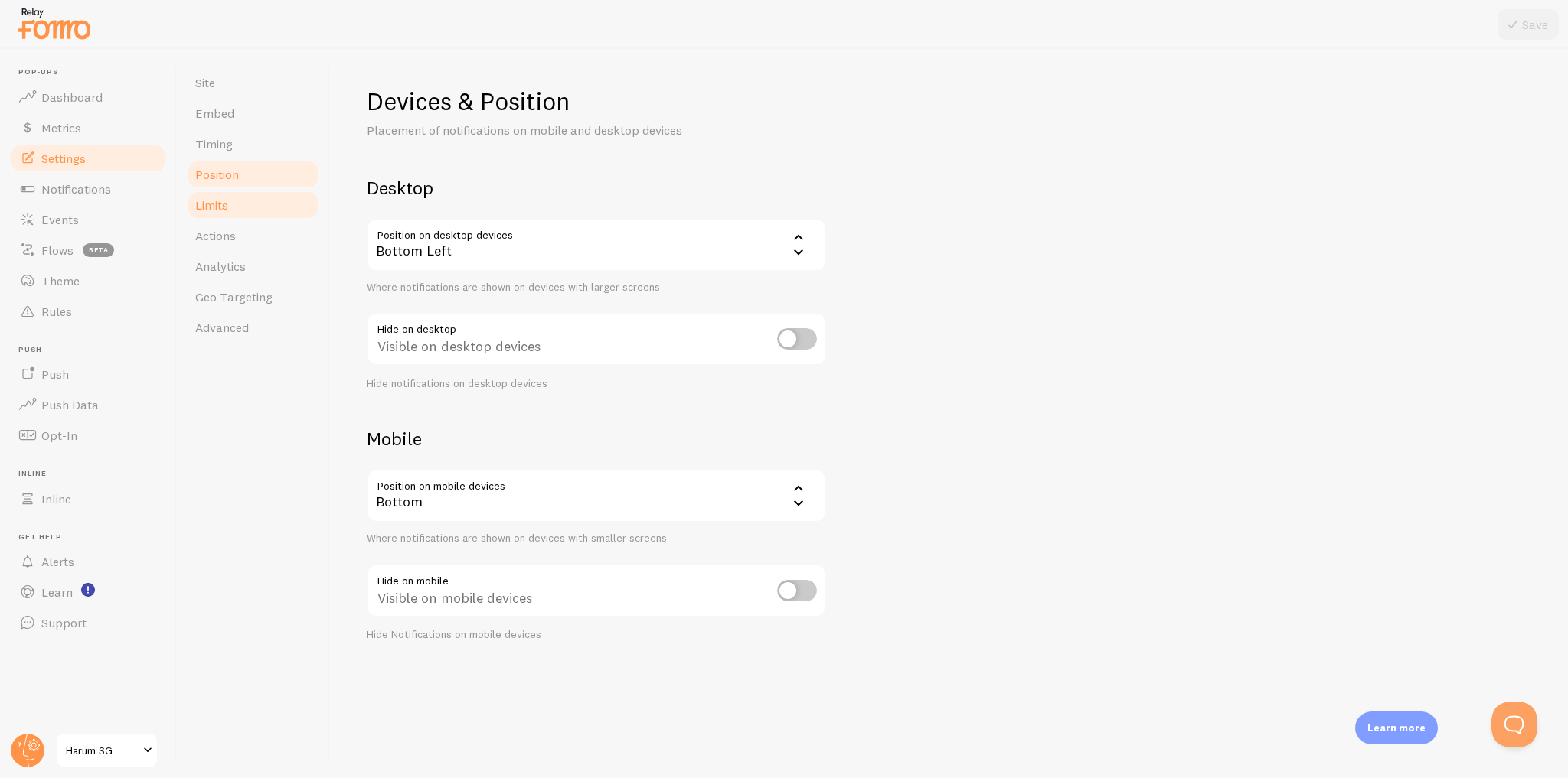
click at [256, 208] on link "Limits" at bounding box center [253, 205] width 134 height 31
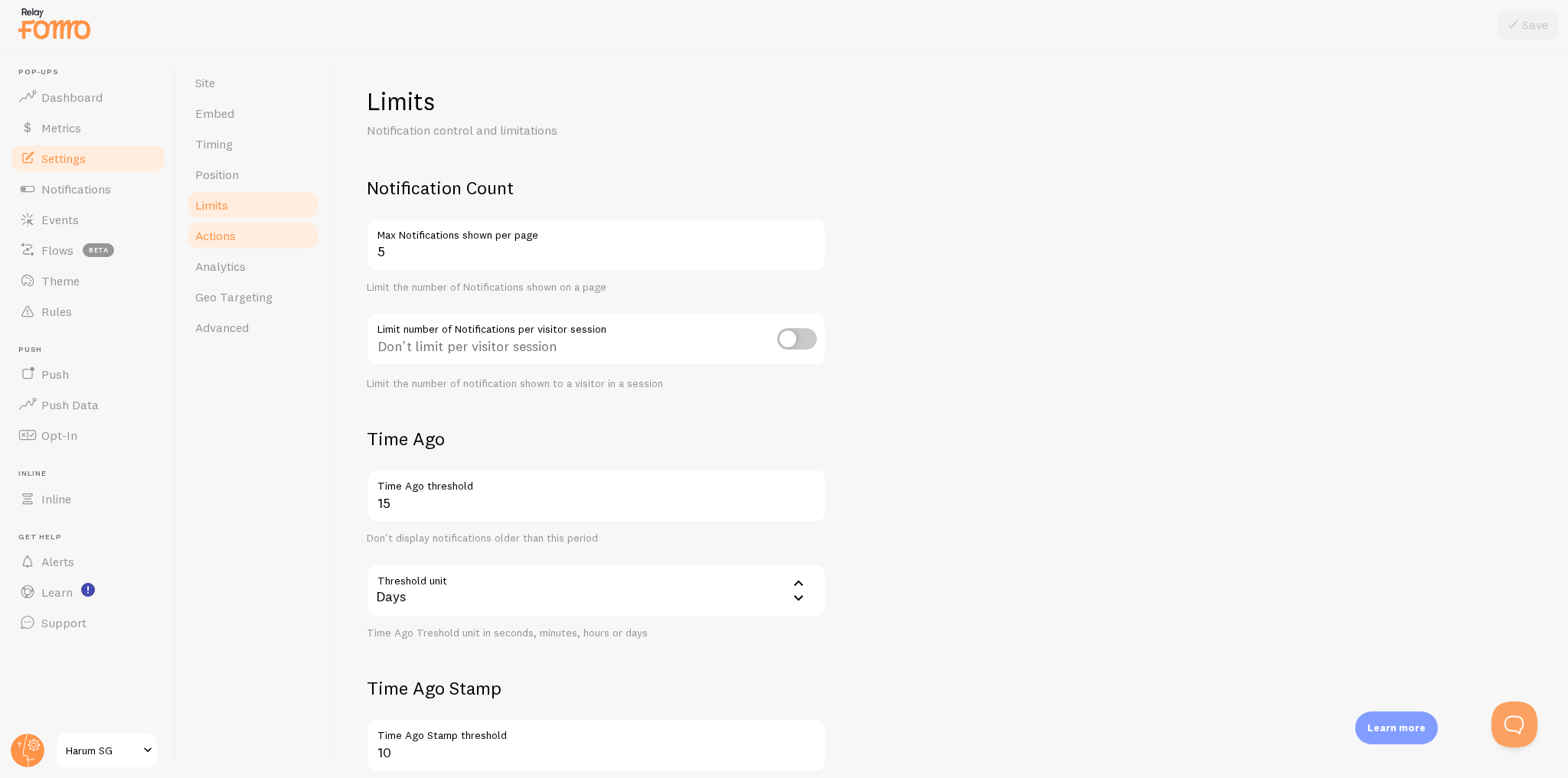
click at [264, 248] on link "Actions" at bounding box center [253, 236] width 134 height 31
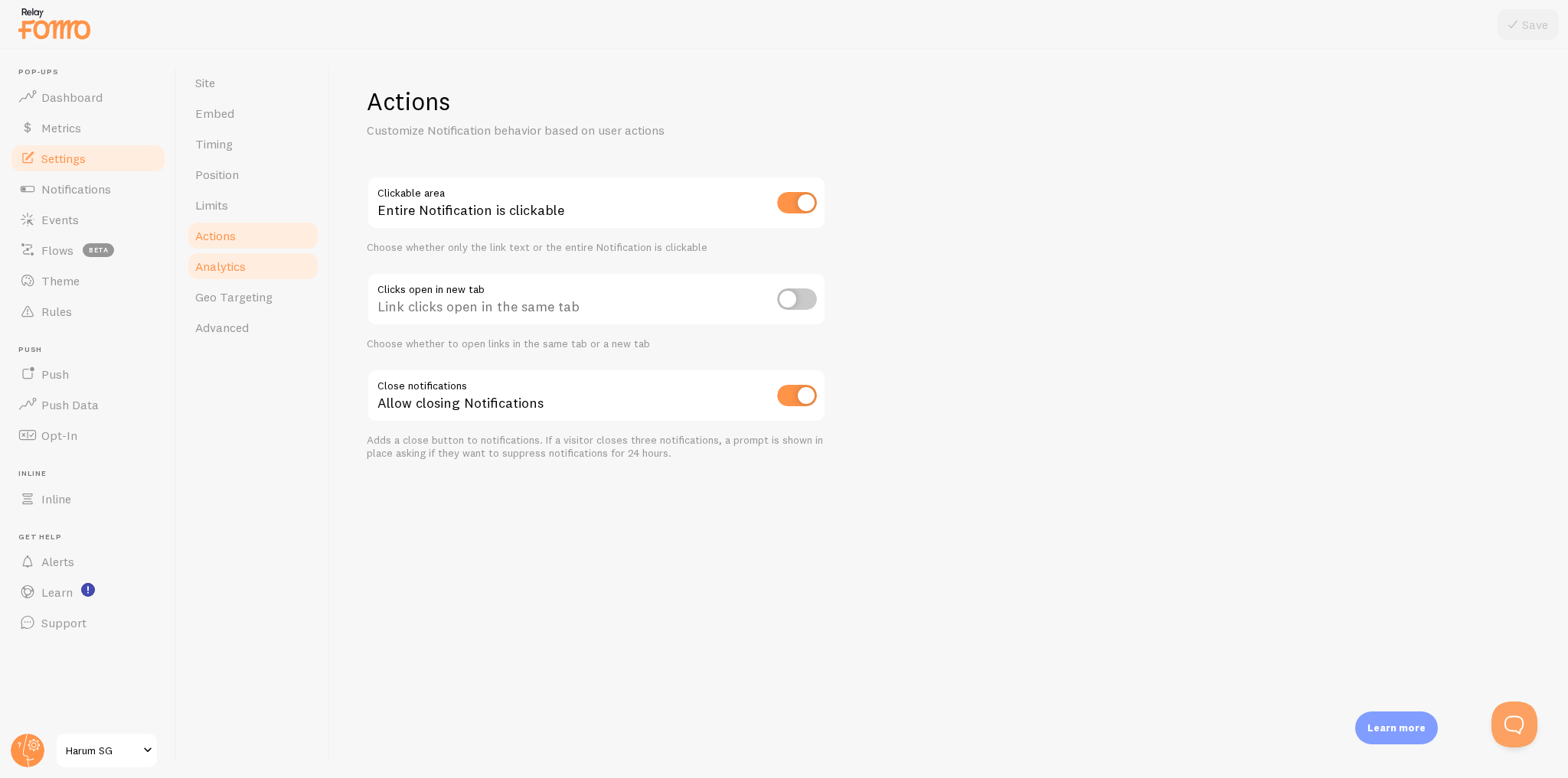
click at [263, 269] on link "Analytics" at bounding box center [253, 266] width 134 height 31
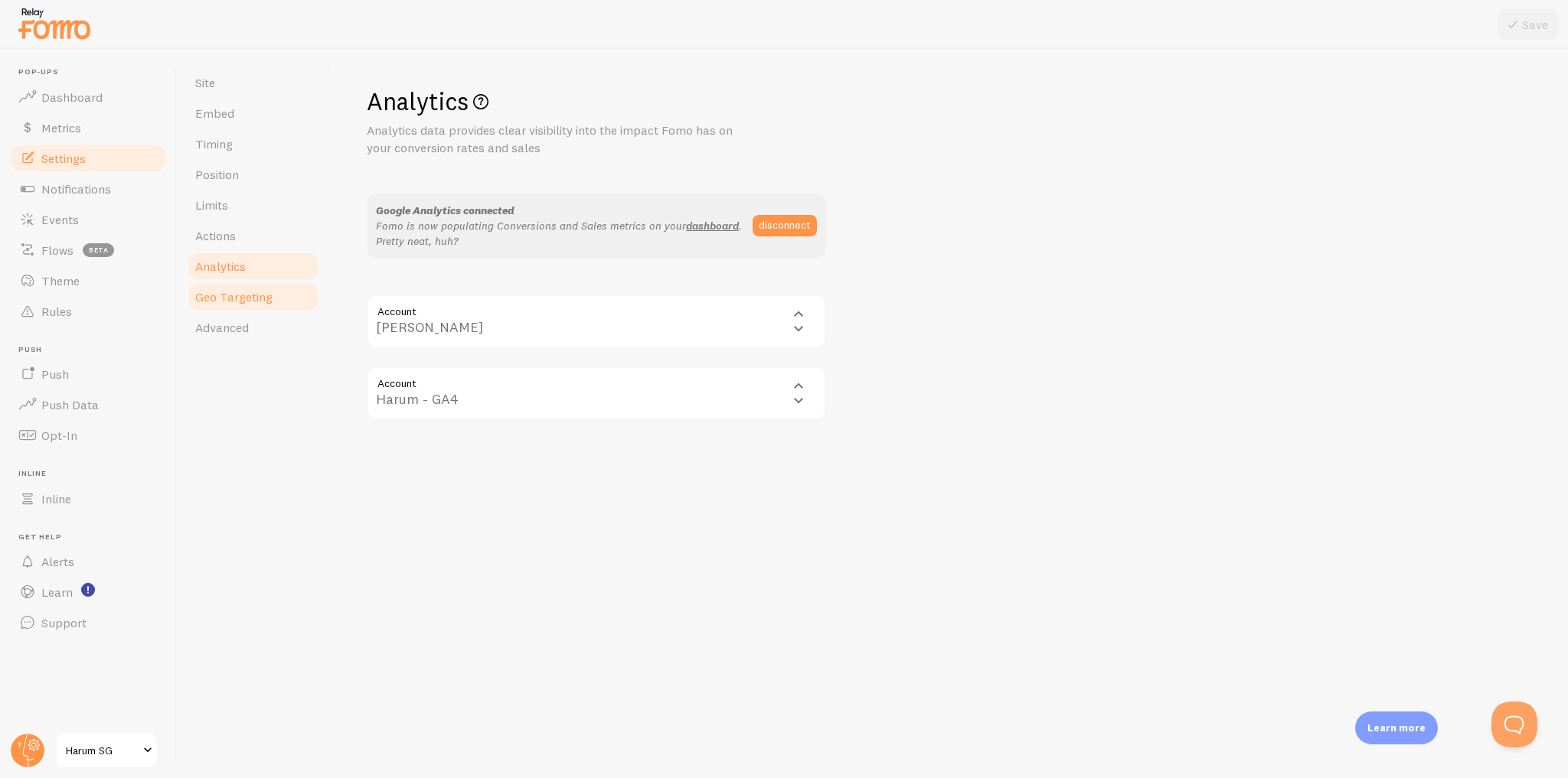
click at [271, 300] on link "Geo Targeting" at bounding box center [253, 297] width 134 height 31
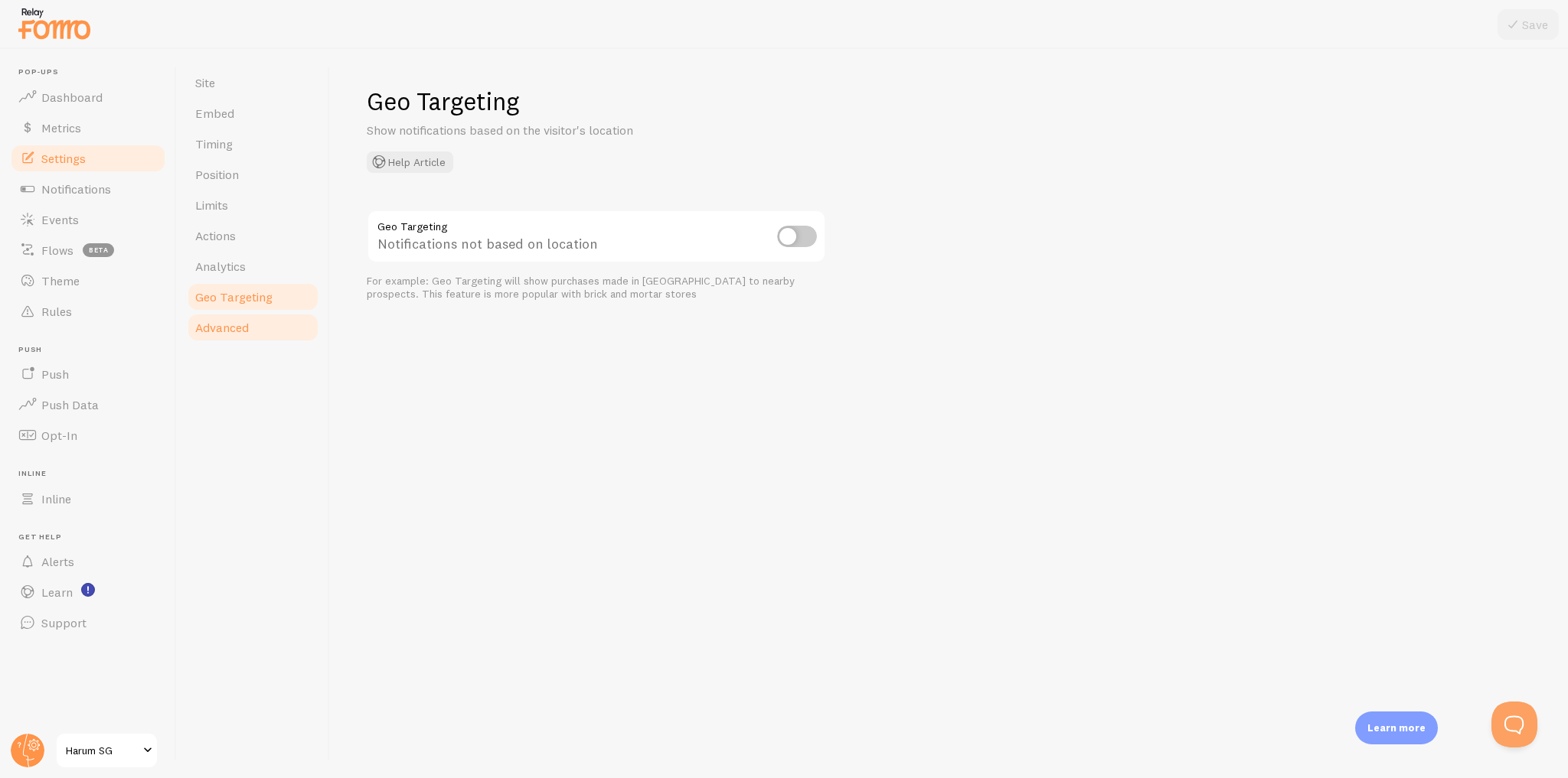
click at [269, 325] on link "Advanced" at bounding box center [253, 328] width 134 height 31
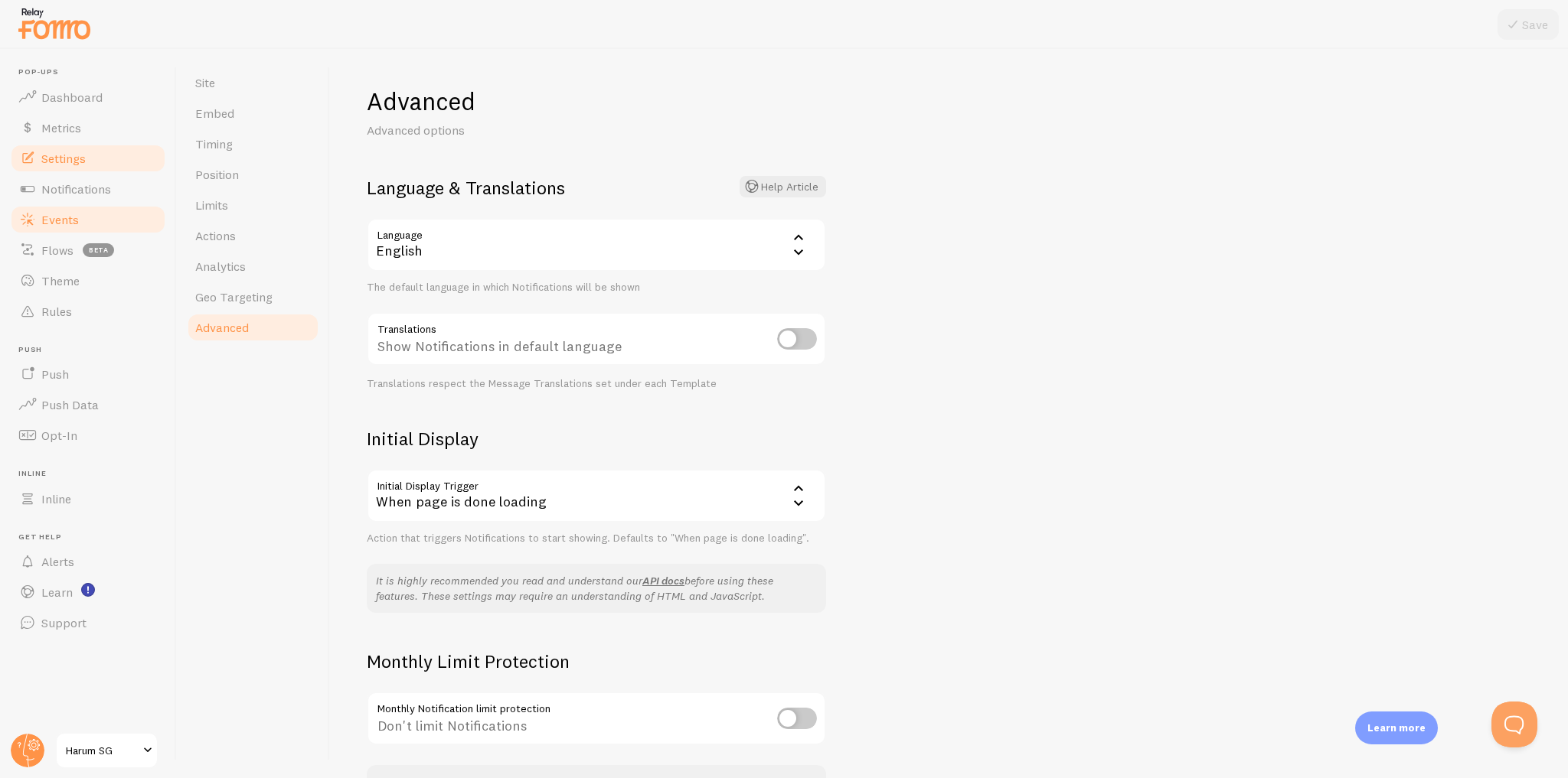
click at [126, 221] on link "Events" at bounding box center [88, 220] width 158 height 31
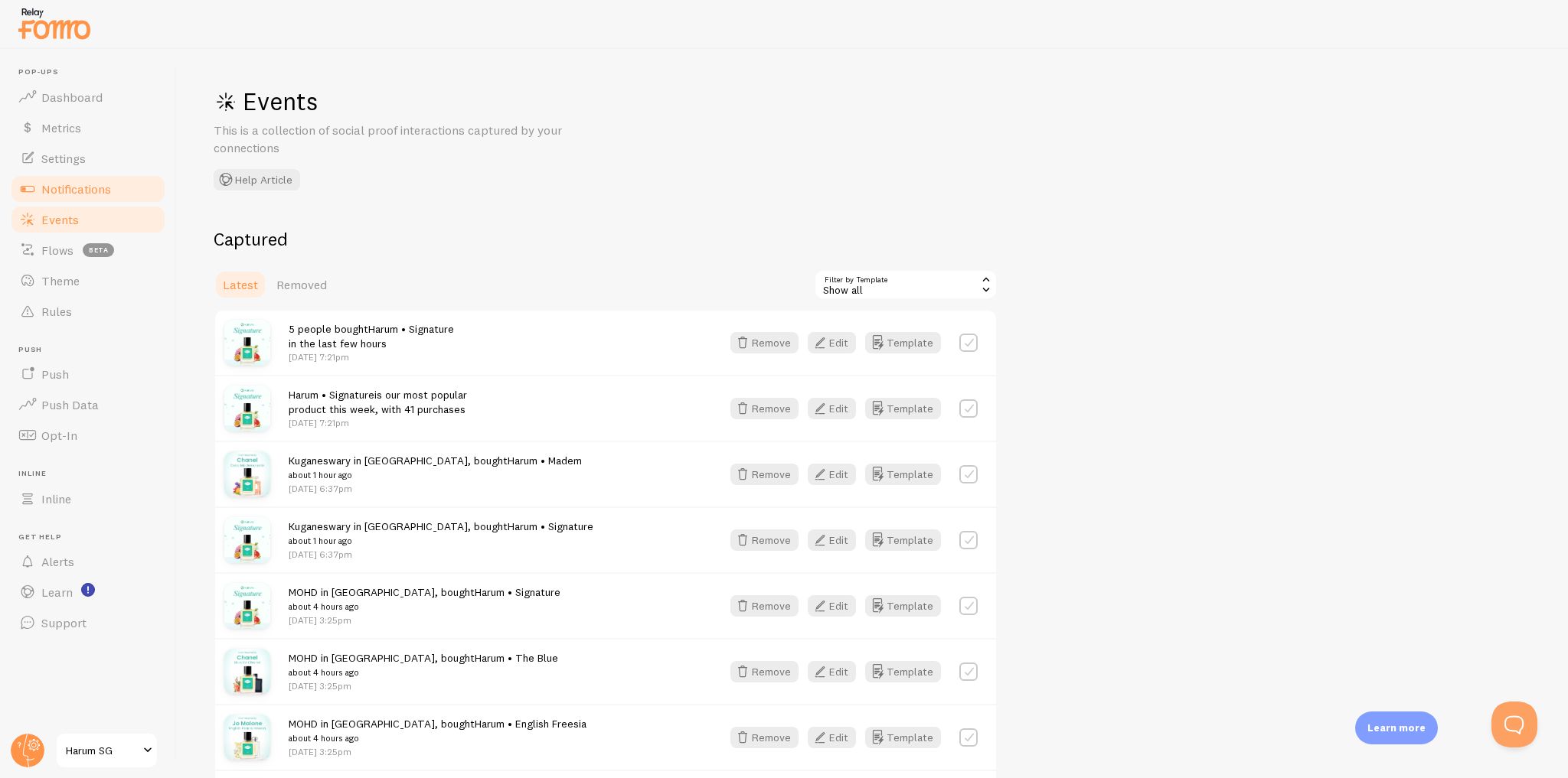
click at [125, 189] on link "Notifications" at bounding box center [88, 189] width 158 height 31
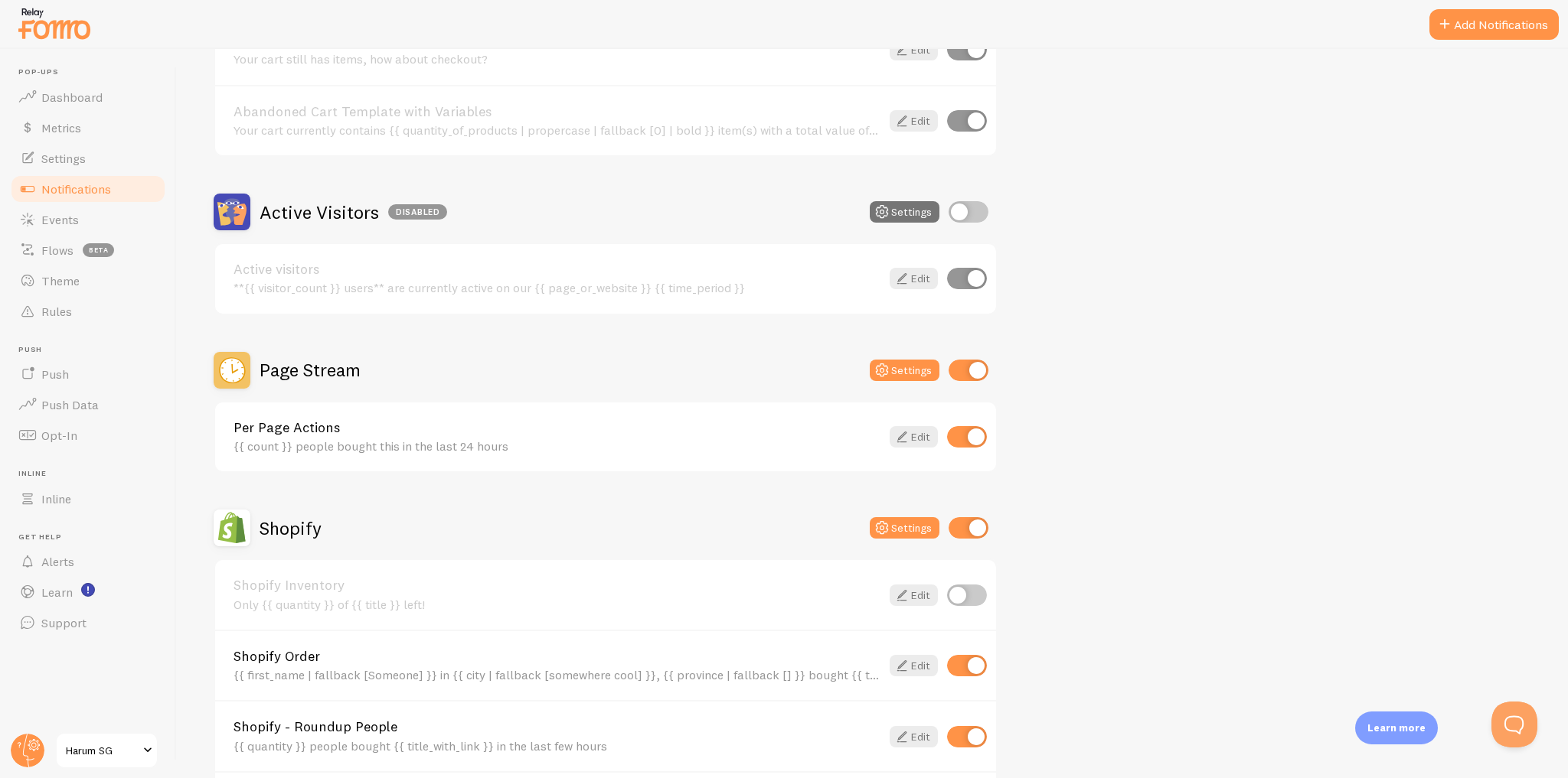
scroll to position [367, 0]
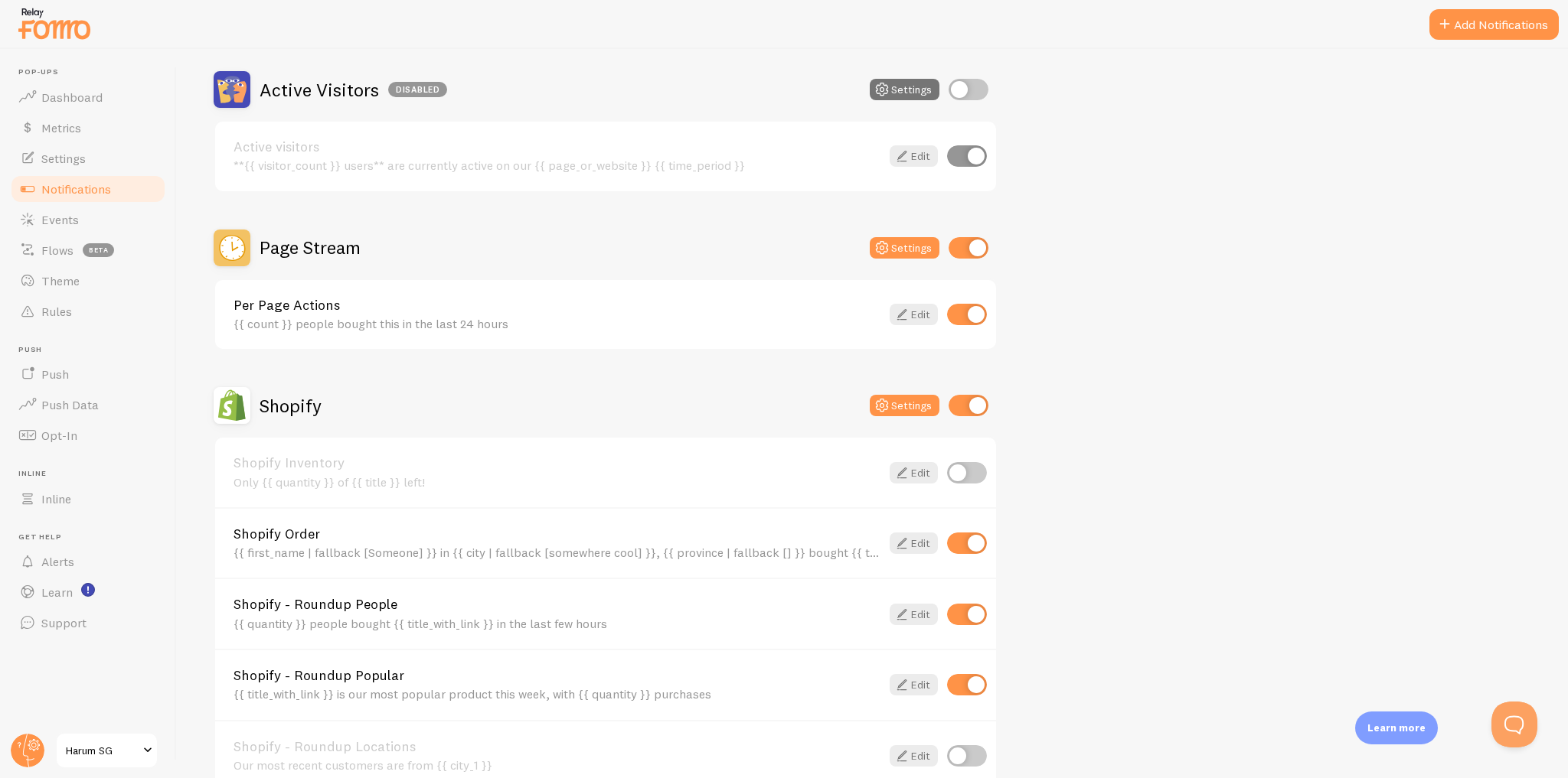
click at [979, 245] on input "checkbox" at bounding box center [968, 248] width 39 height 22
checkbox input "false"
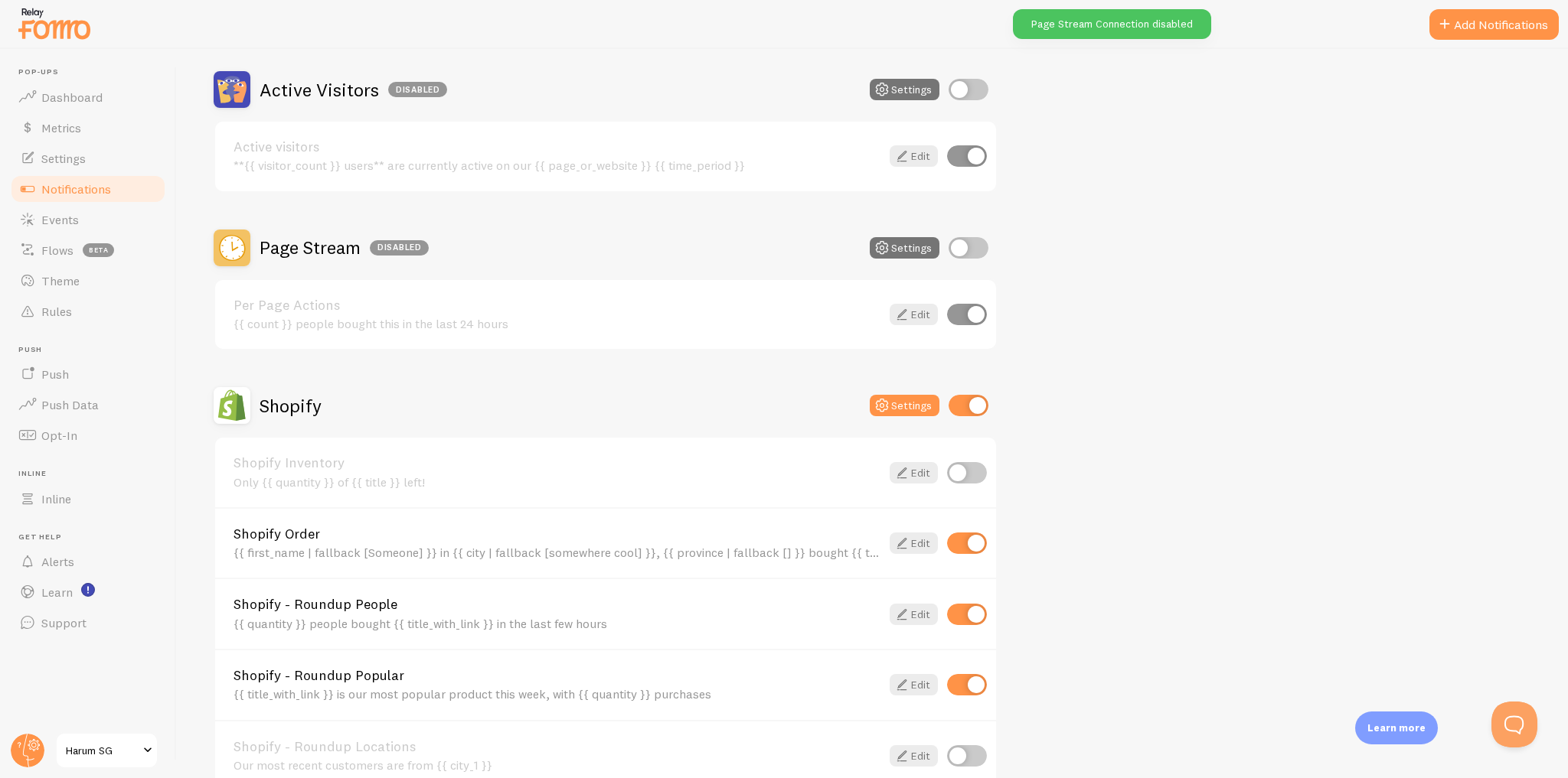
scroll to position [608, 0]
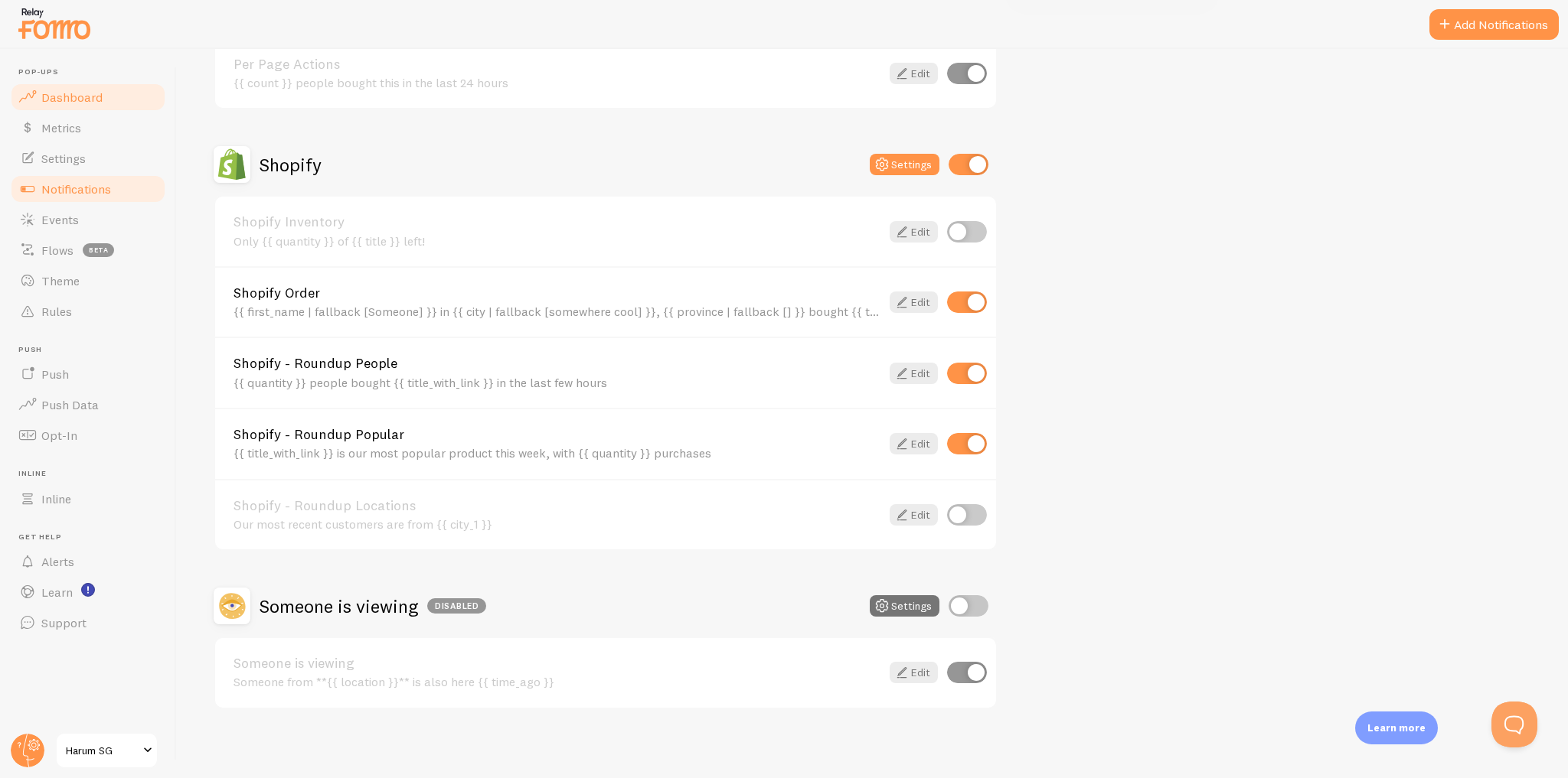
click at [146, 89] on link "Dashboard" at bounding box center [88, 97] width 158 height 31
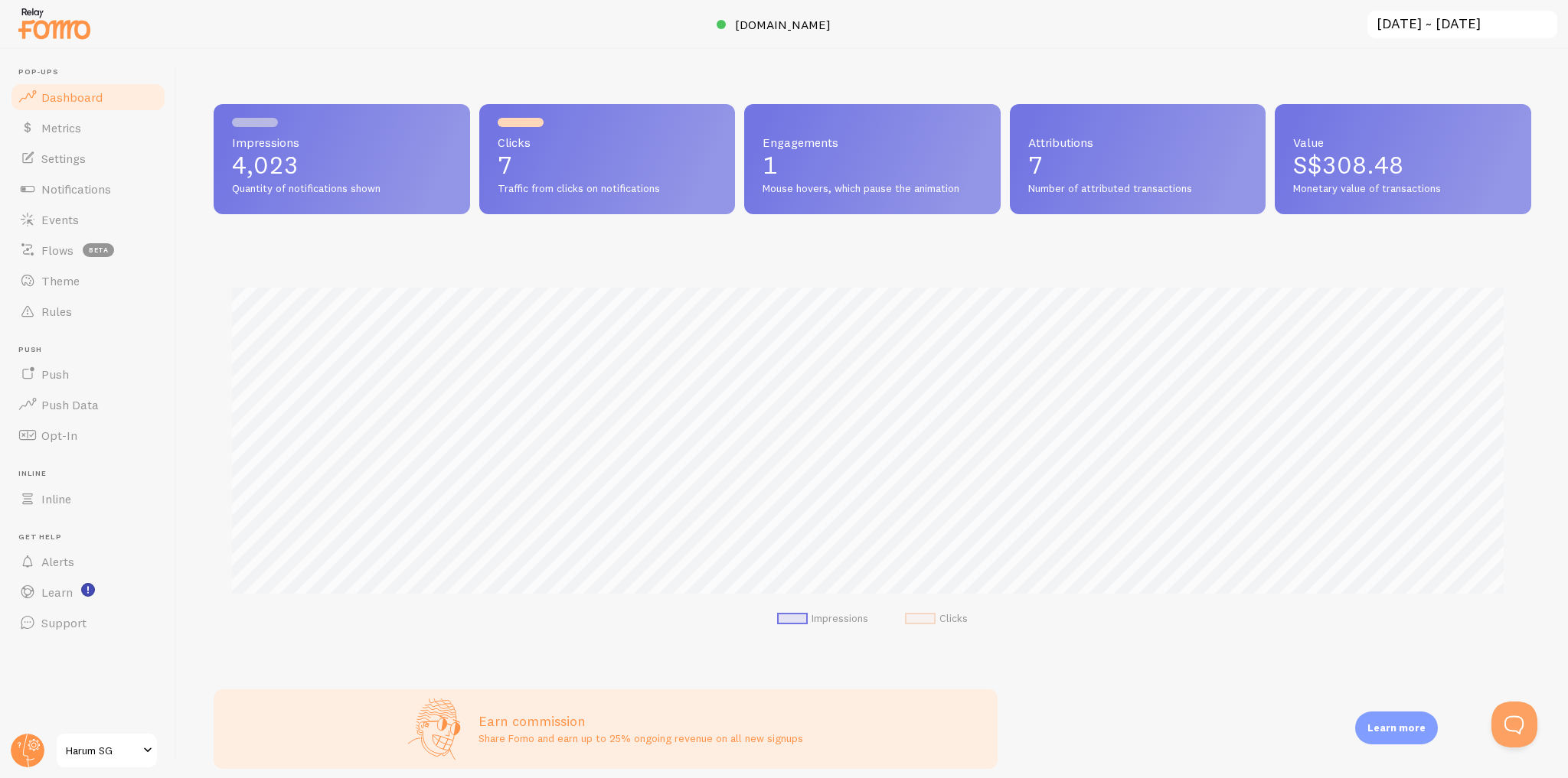
scroll to position [402, 1307]
